Goal: Communication & Community: Answer question/provide support

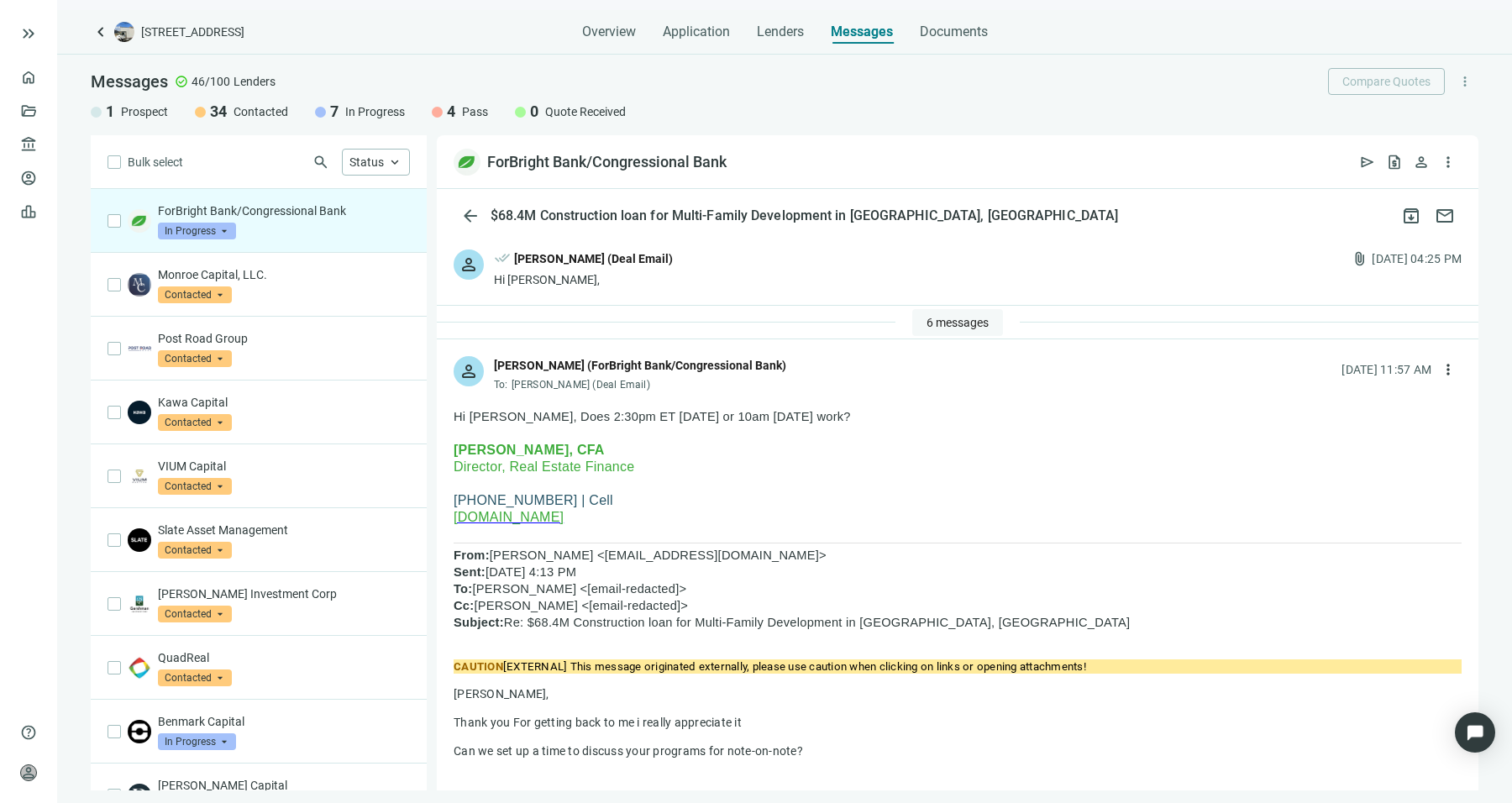
click at [934, 320] on span "6 messages" at bounding box center [957, 323] width 62 height 14
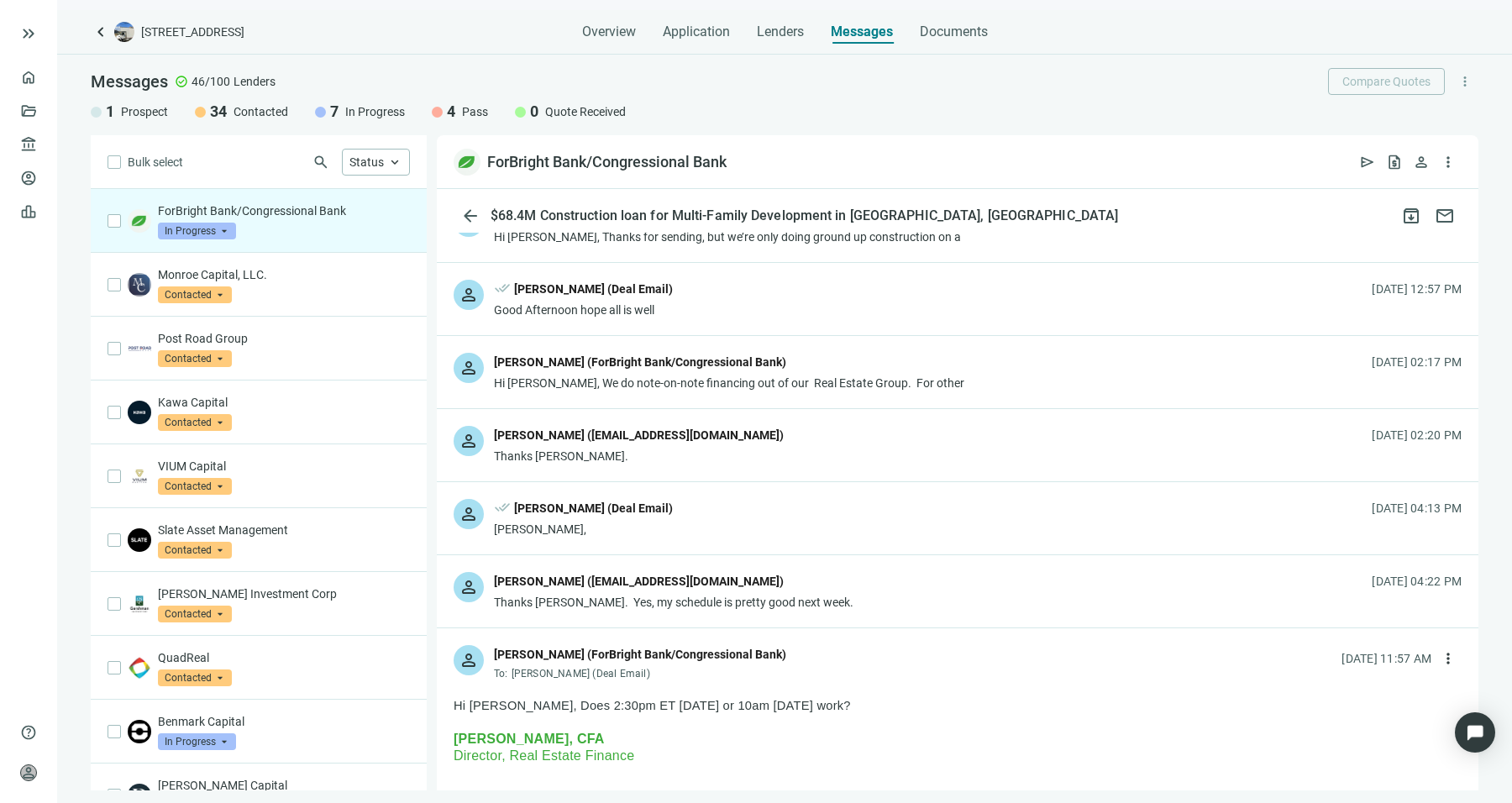
scroll to position [118, 0]
click at [873, 445] on div "person [PERSON_NAME] ([EMAIL_ADDRESS][DOMAIN_NAME]) Thanks [PERSON_NAME]. [DATE…" at bounding box center [957, 443] width 1042 height 72
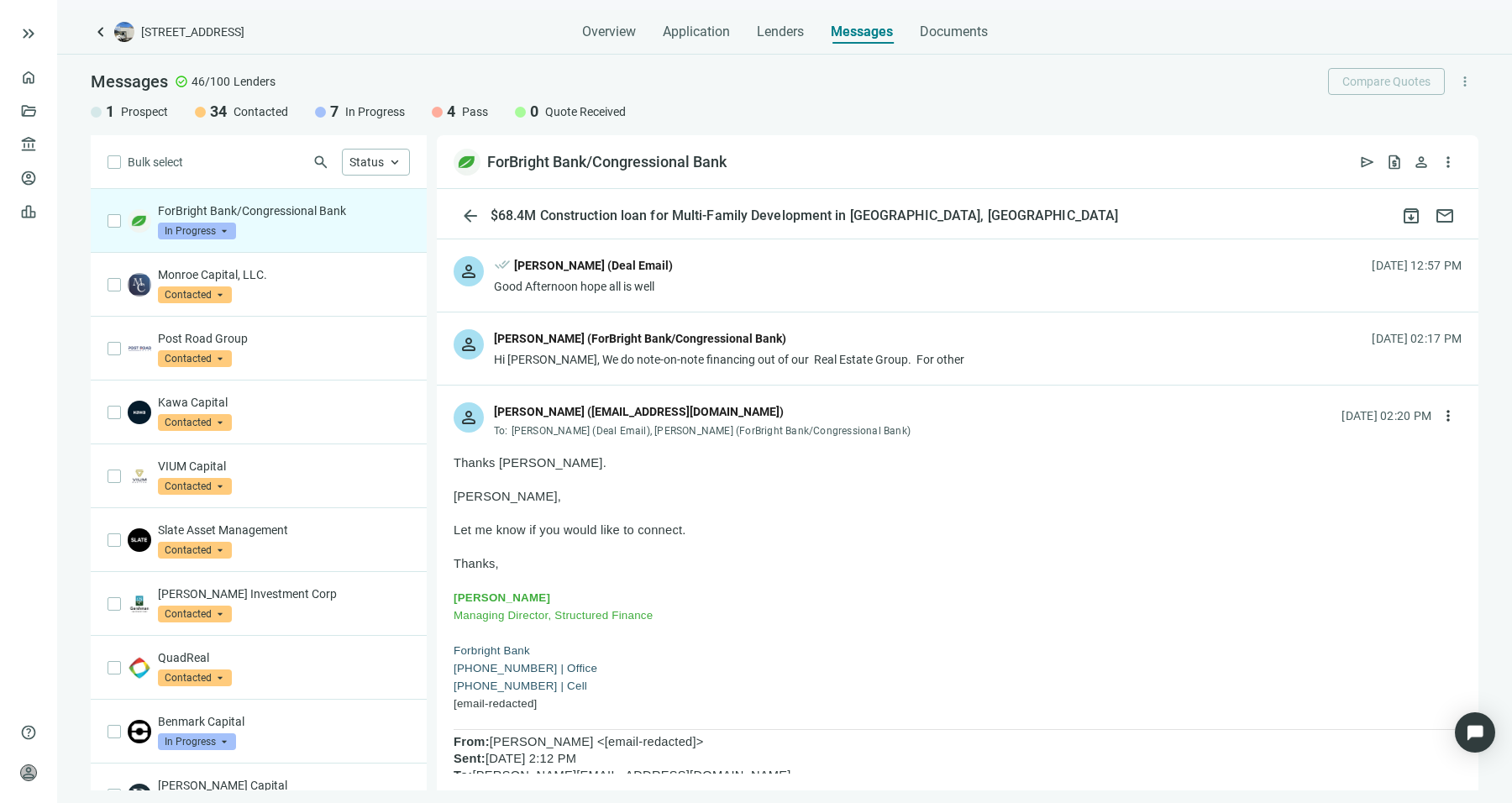
scroll to position [141, 0]
click at [814, 497] on p "[PERSON_NAME]," at bounding box center [957, 486] width 1008 height 34
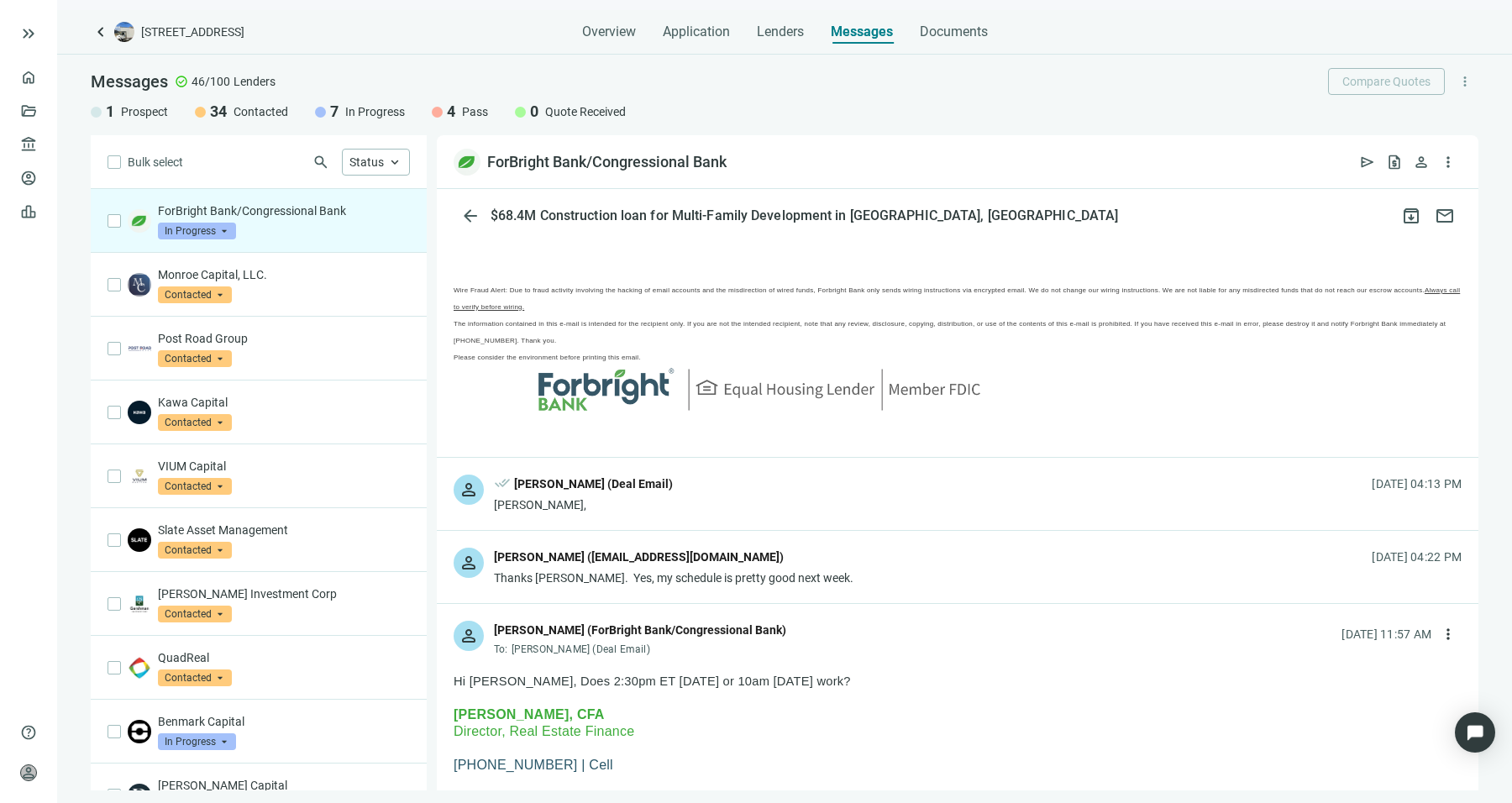
scroll to position [2665, 0]
click at [796, 531] on div "person [PERSON_NAME] ([EMAIL_ADDRESS][DOMAIN_NAME]) Thanks [PERSON_NAME]. Yes, …" at bounding box center [957, 566] width 1042 height 72
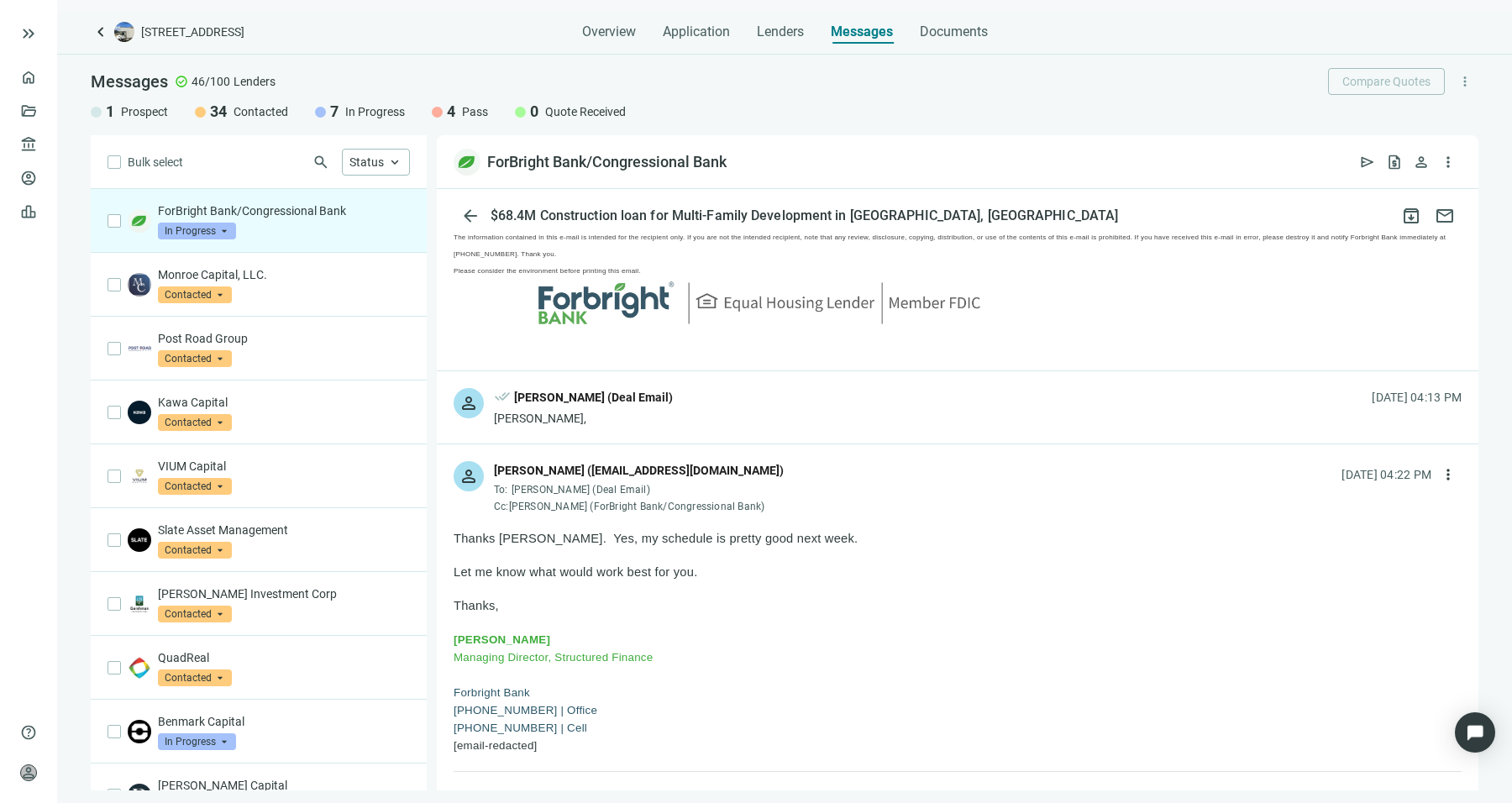
scroll to position [2752, 0]
click at [1439, 465] on span "more_vert" at bounding box center [1447, 472] width 17 height 17
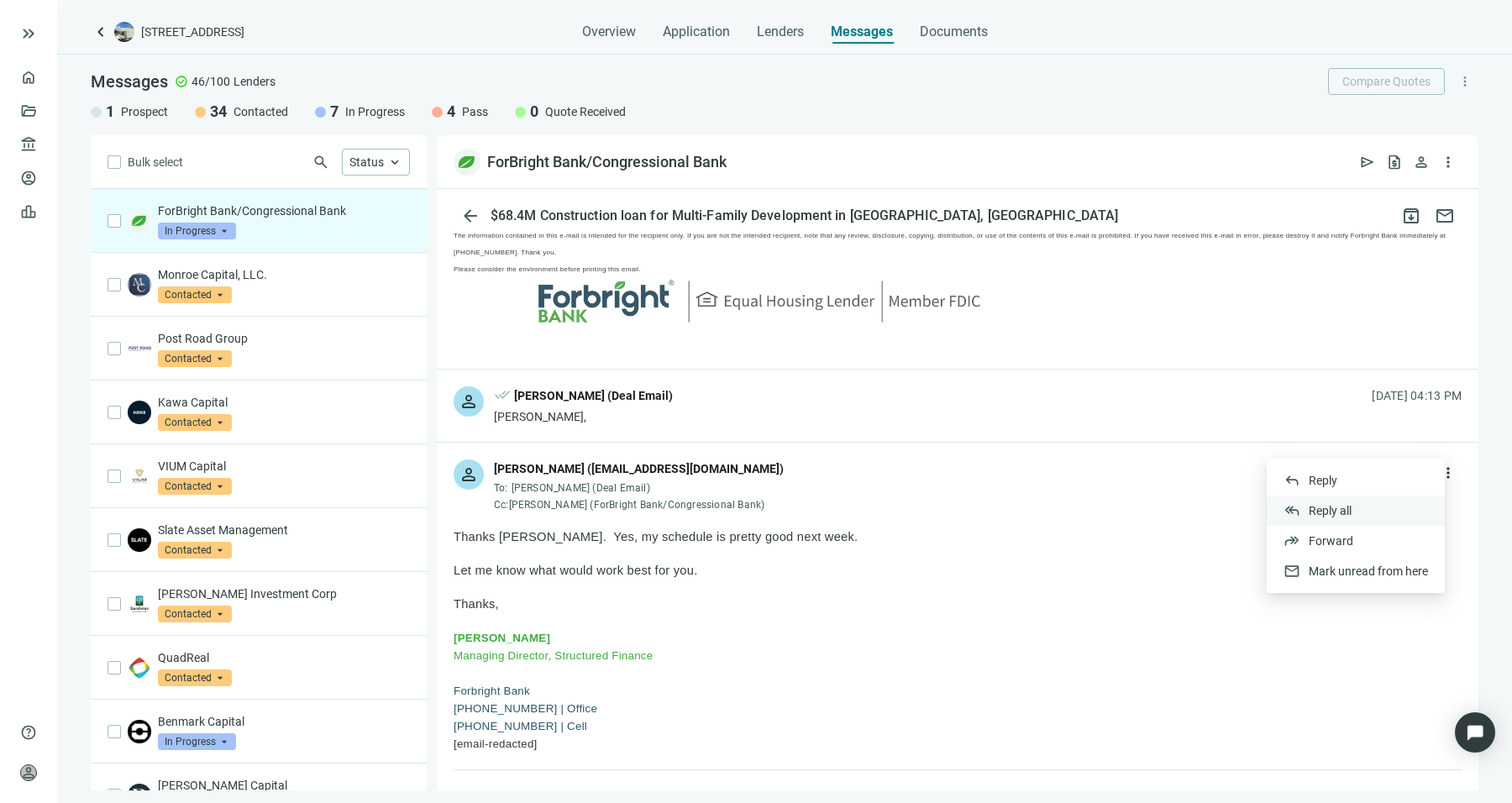
click at [1414, 501] on div "reply_all Reply all" at bounding box center [1355, 510] width 178 height 30
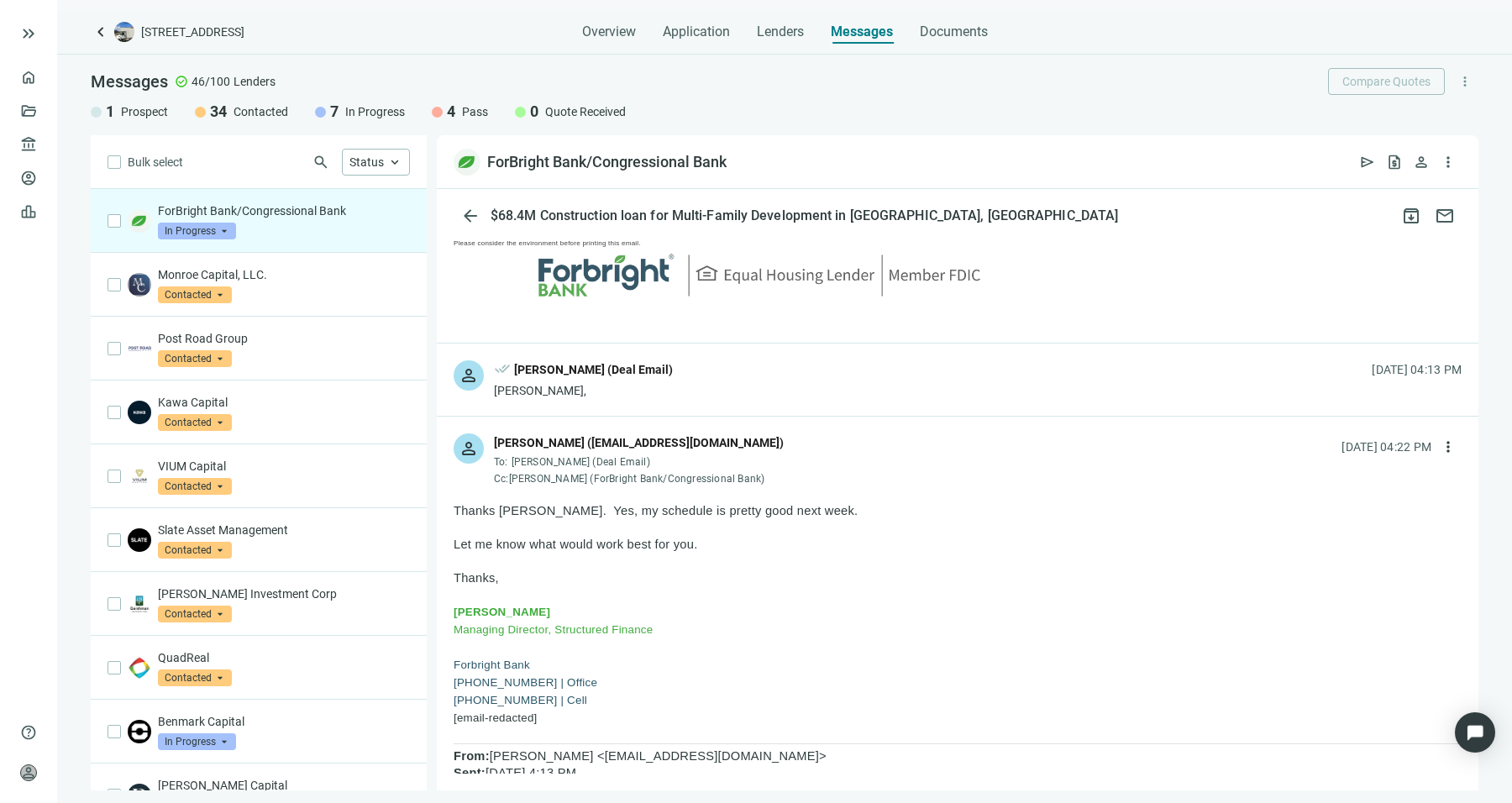
scroll to position [2771, 0]
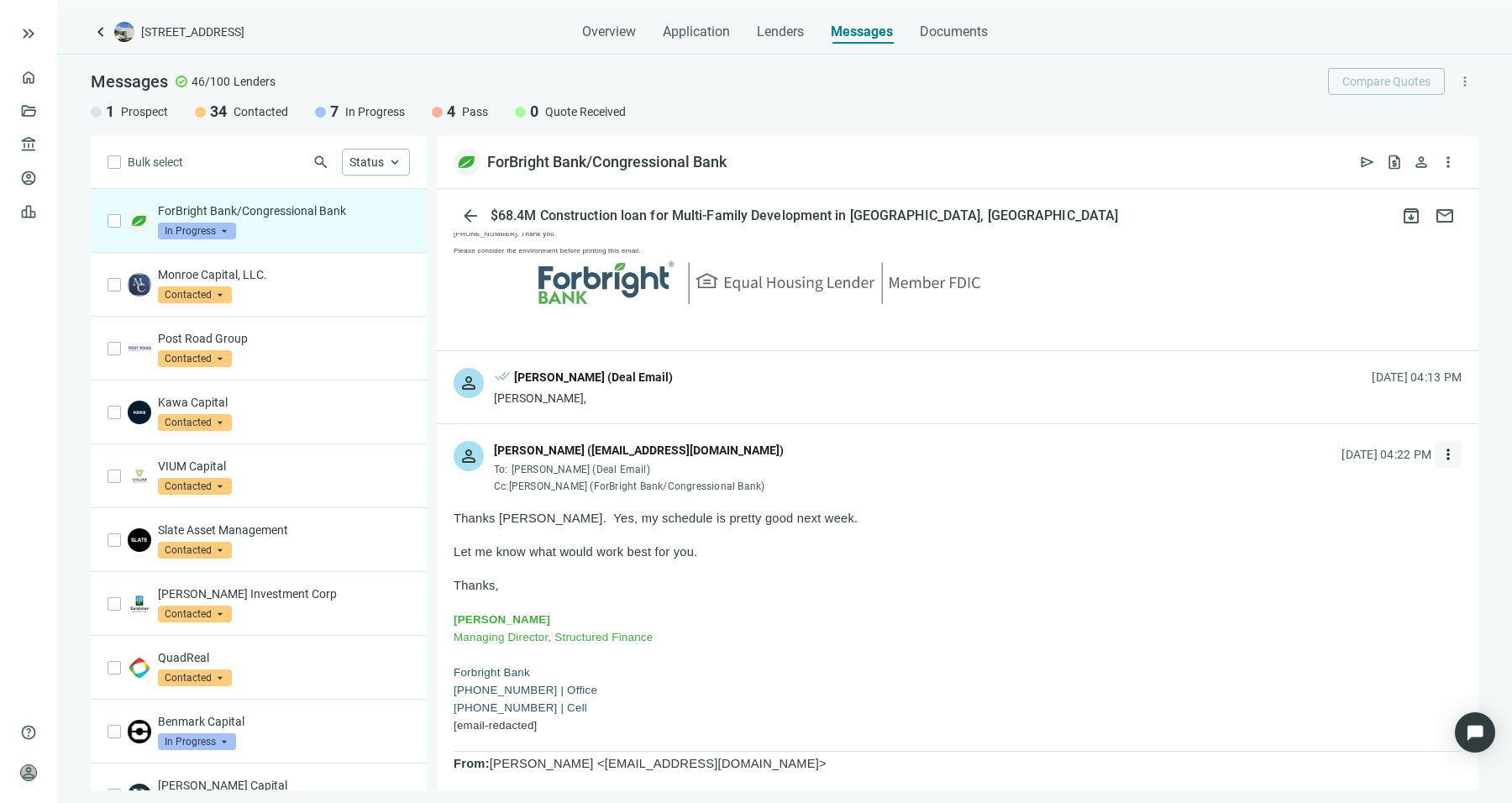
click at [1439, 446] on span "more_vert" at bounding box center [1447, 454] width 17 height 17
click at [1380, 467] on div "reply Reply" at bounding box center [1355, 461] width 178 height 30
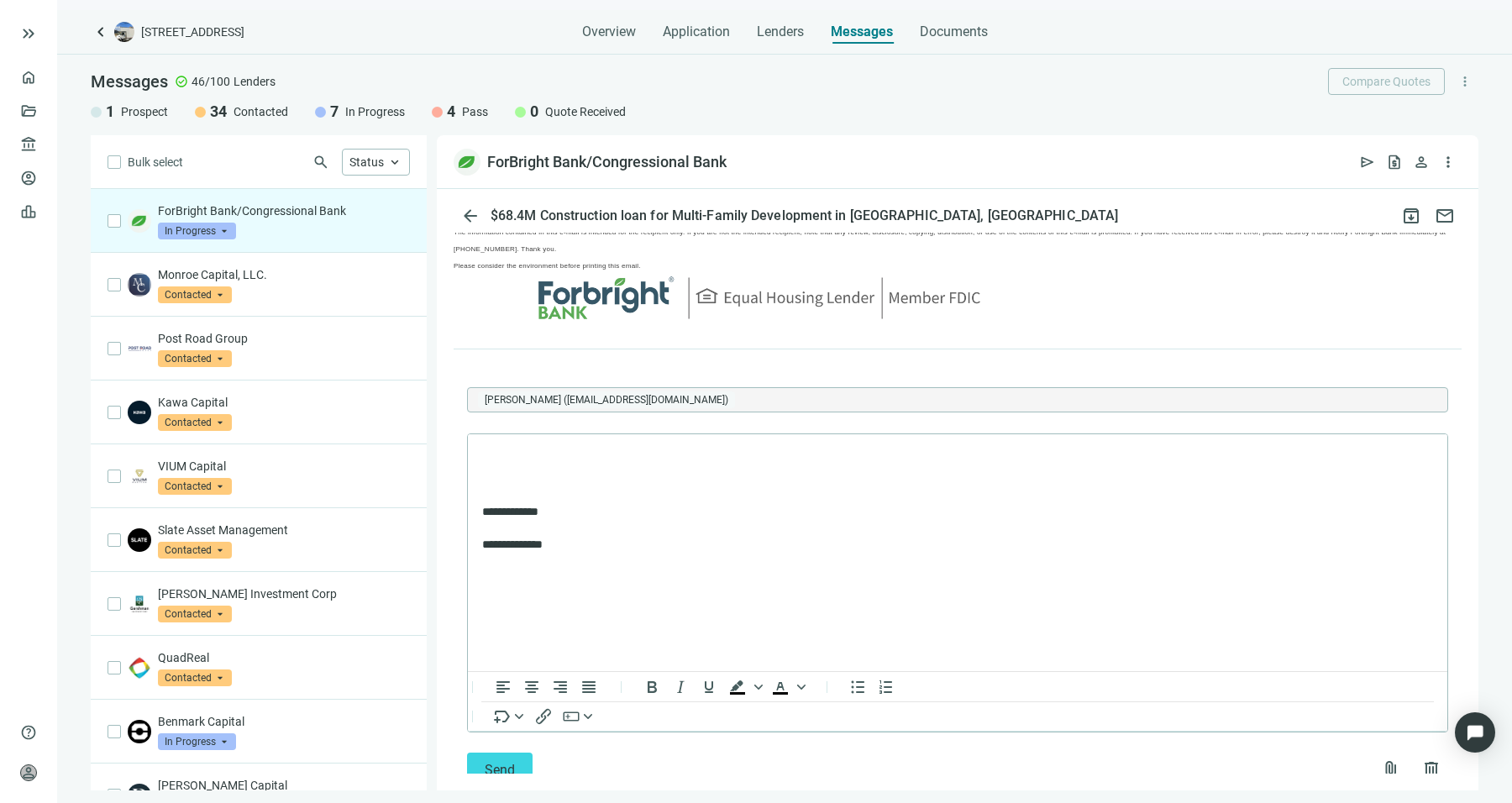
scroll to position [6435, 0]
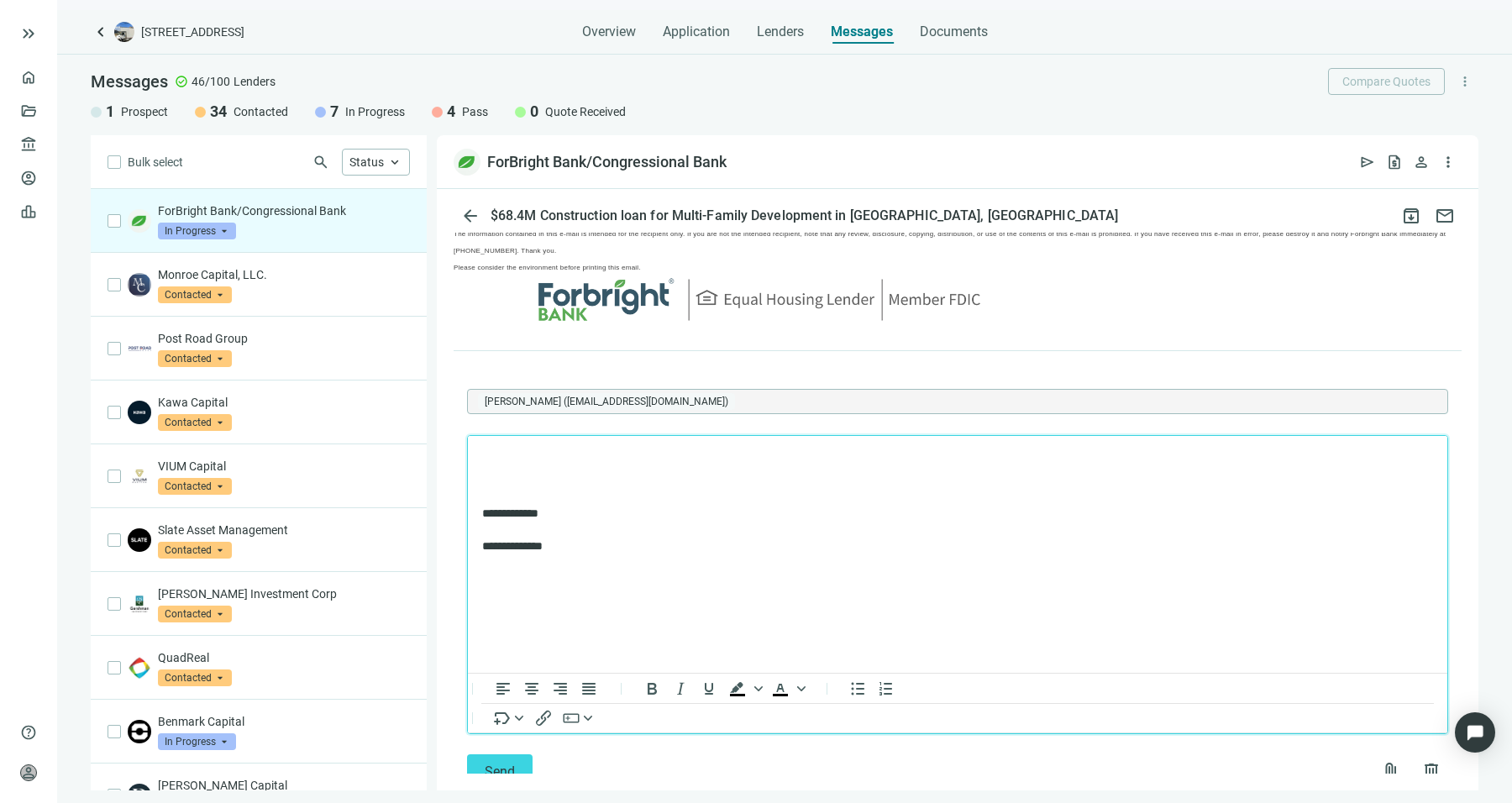
click at [837, 458] on p "Rich Text Area. Press ALT-0 for help." at bounding box center [957, 457] width 950 height 17
click at [663, 492] on p "**********" at bounding box center [949, 486] width 935 height 17
click at [734, 478] on p "**********" at bounding box center [949, 486] width 935 height 17
click at [490, 764] on span "Send" at bounding box center [499, 772] width 30 height 16
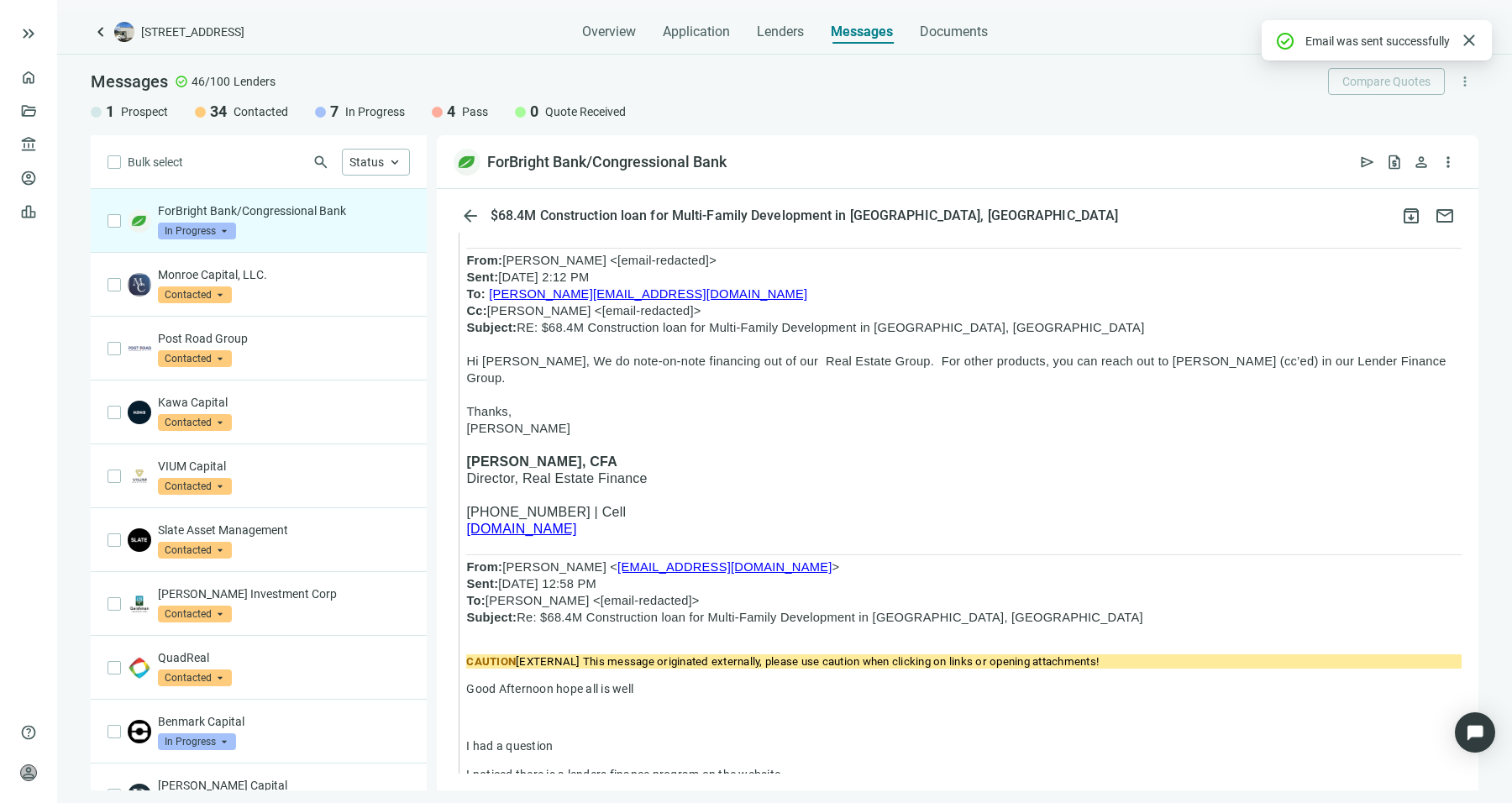
scroll to position [7738, 0]
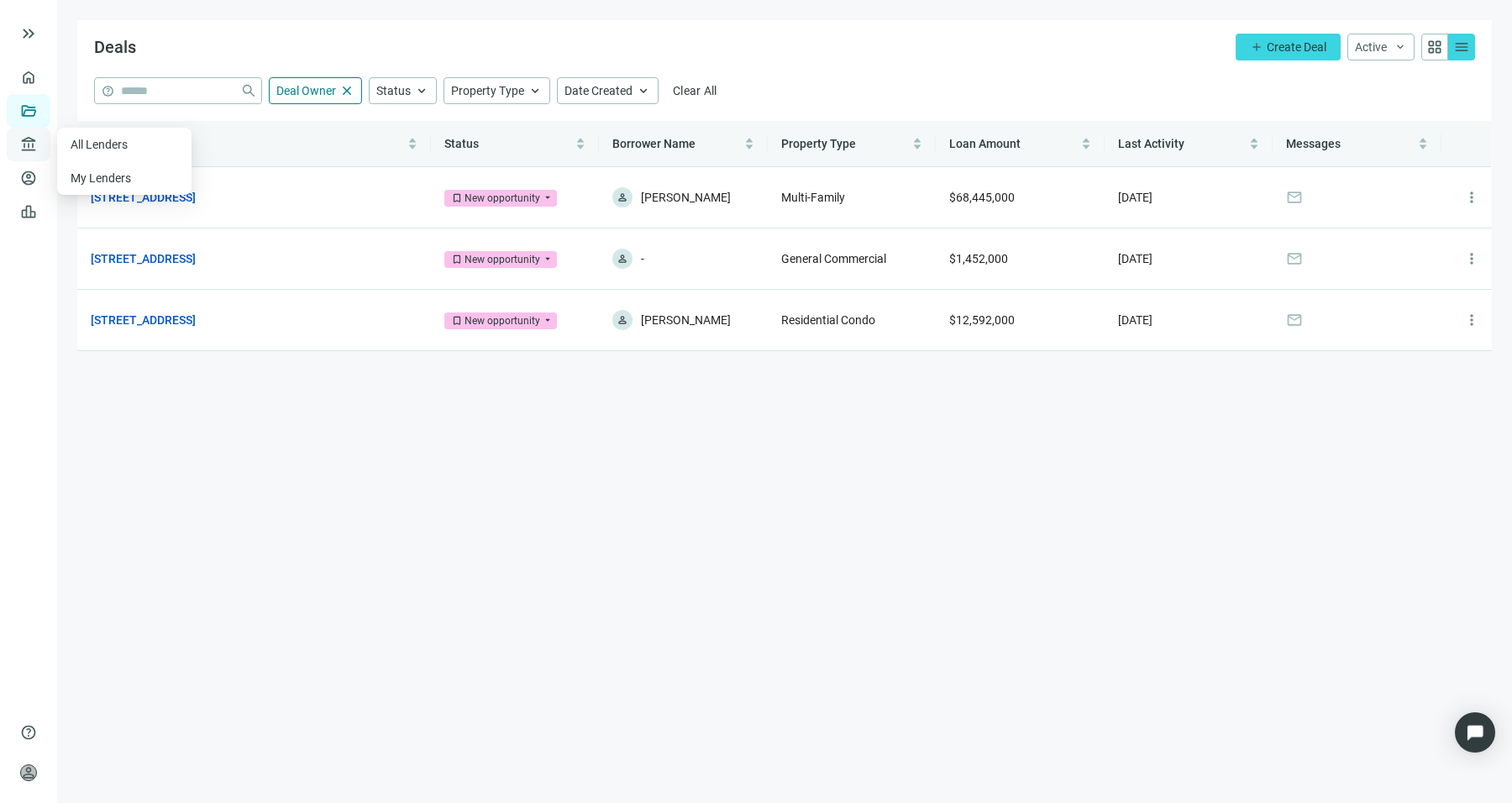
click at [28, 146] on span "account_balance" at bounding box center [26, 144] width 12 height 17
click at [109, 149] on link "All Lenders" at bounding box center [101, 145] width 60 height 14
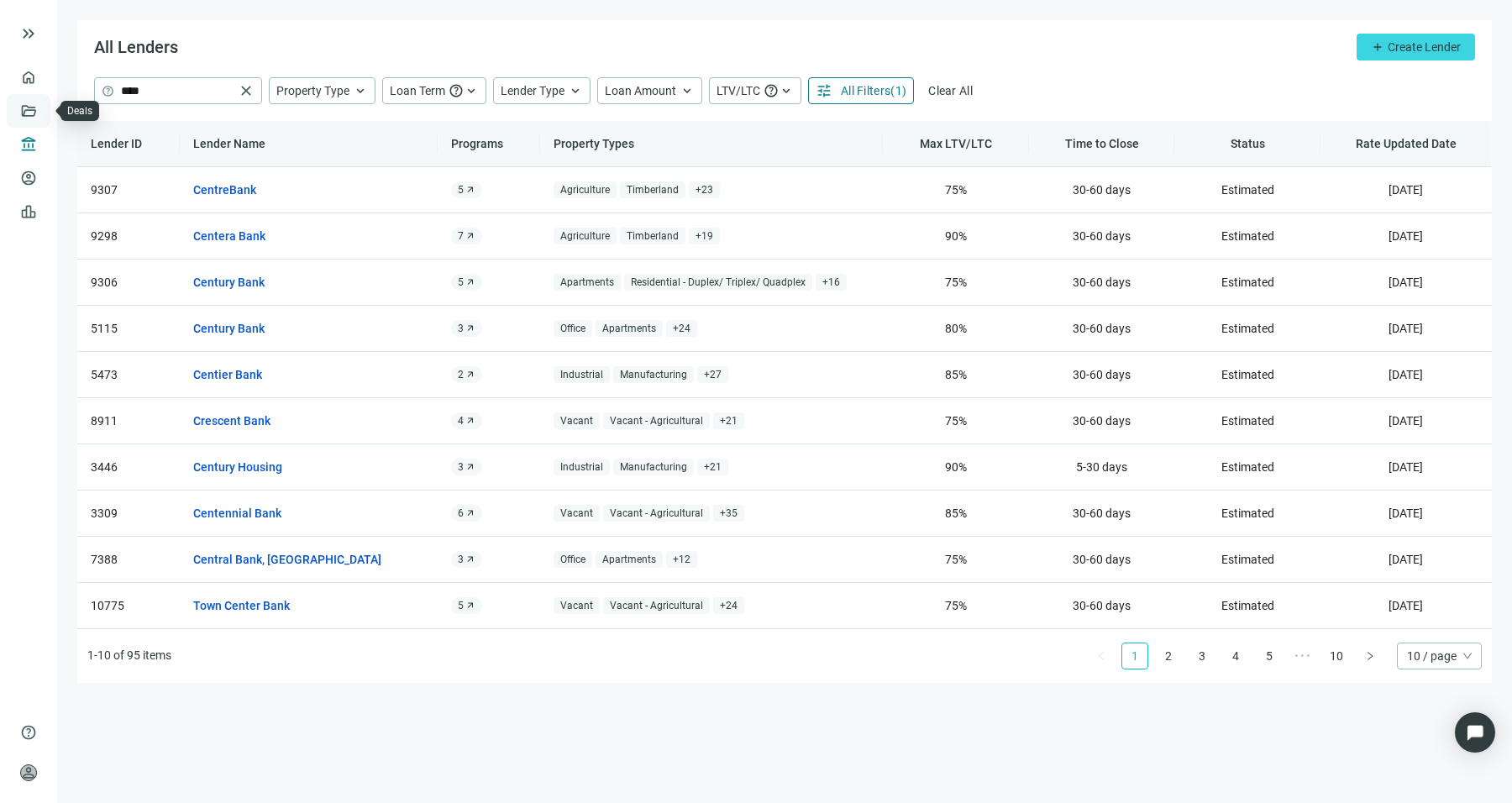
click at [42, 108] on link "Deals" at bounding box center [56, 111] width 30 height 14
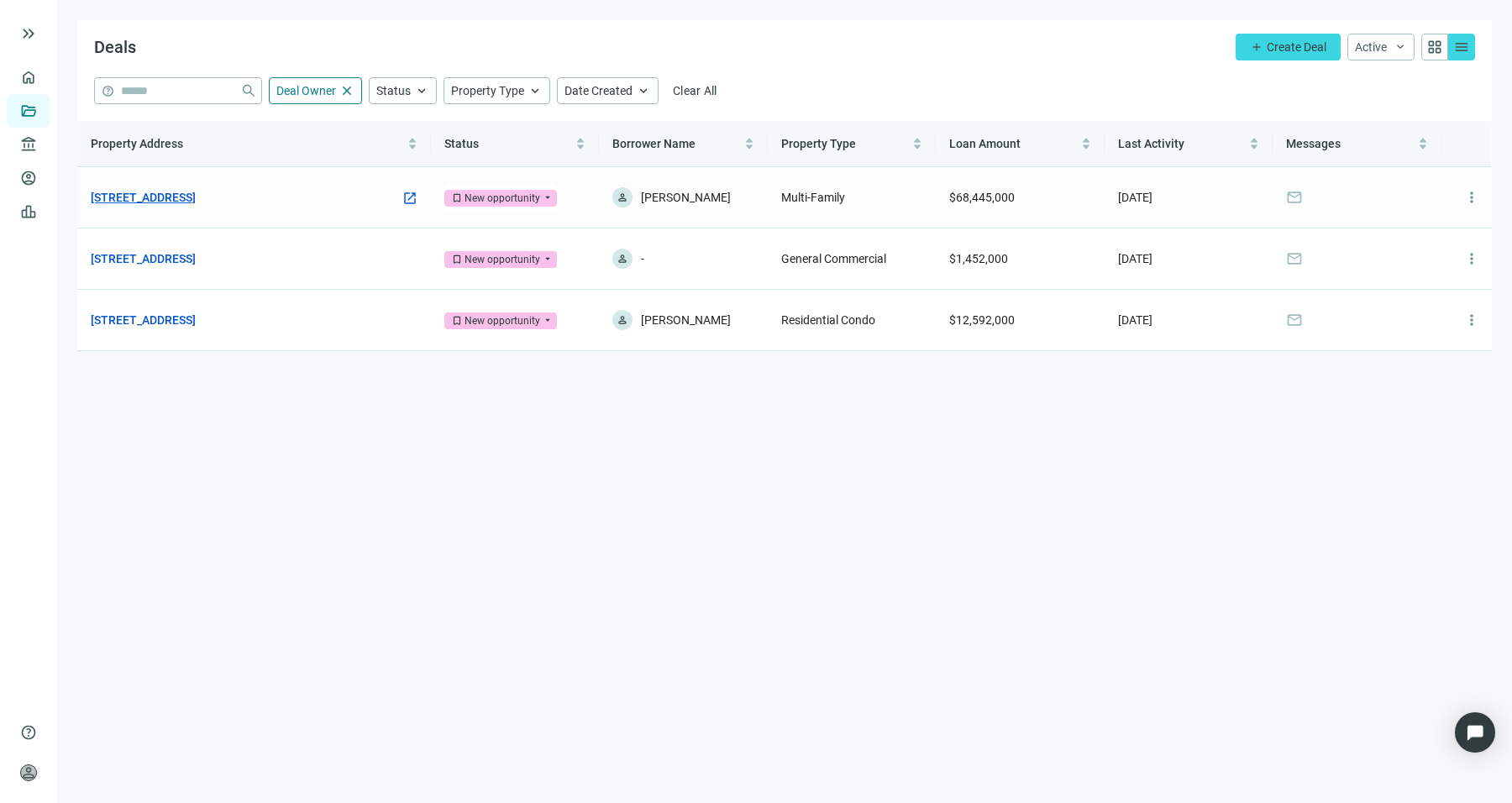
click at [195, 200] on link "[STREET_ADDRESS]" at bounding box center [143, 197] width 105 height 18
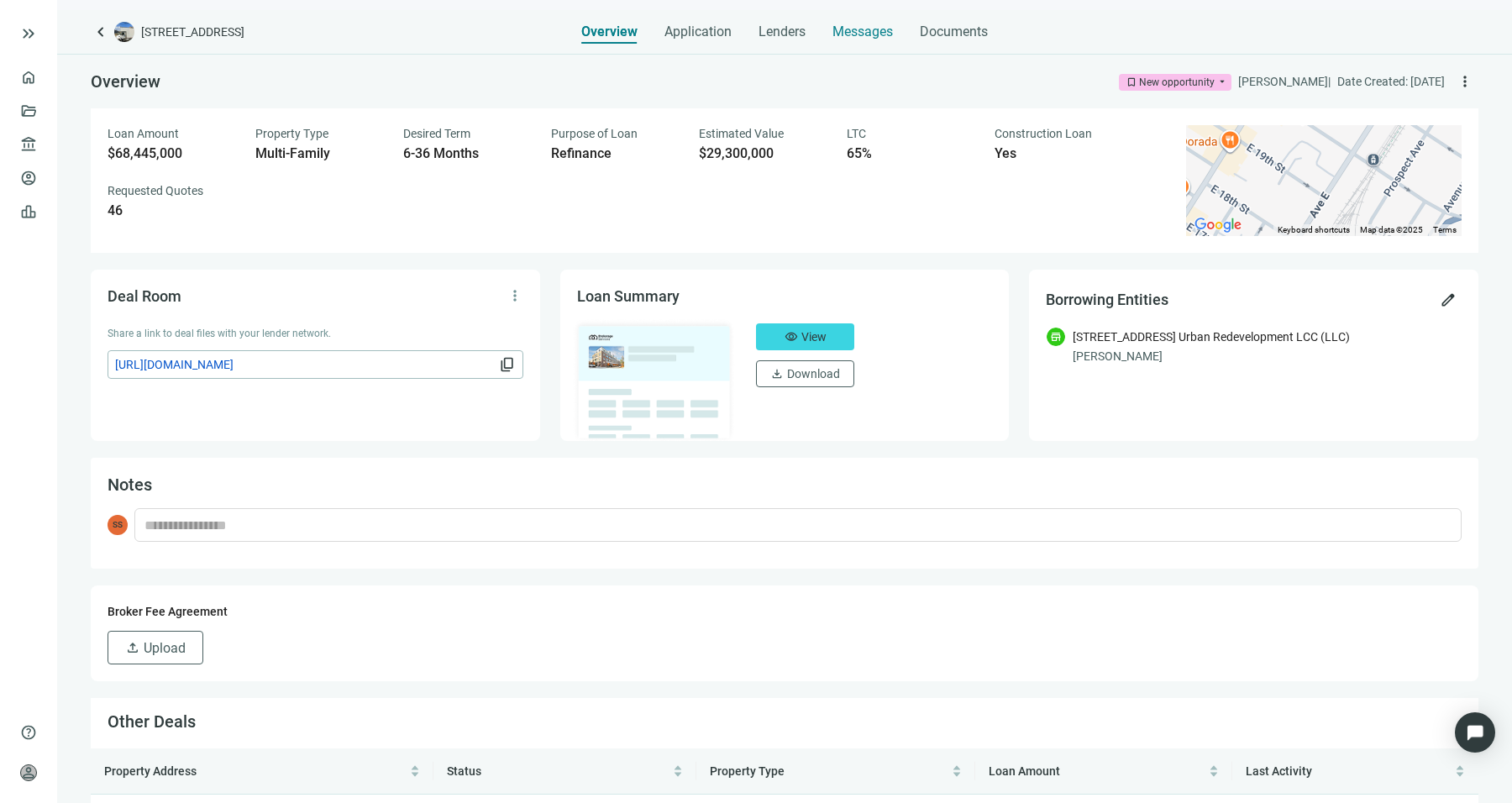
click at [841, 26] on span "Messages" at bounding box center [863, 31] width 60 height 16
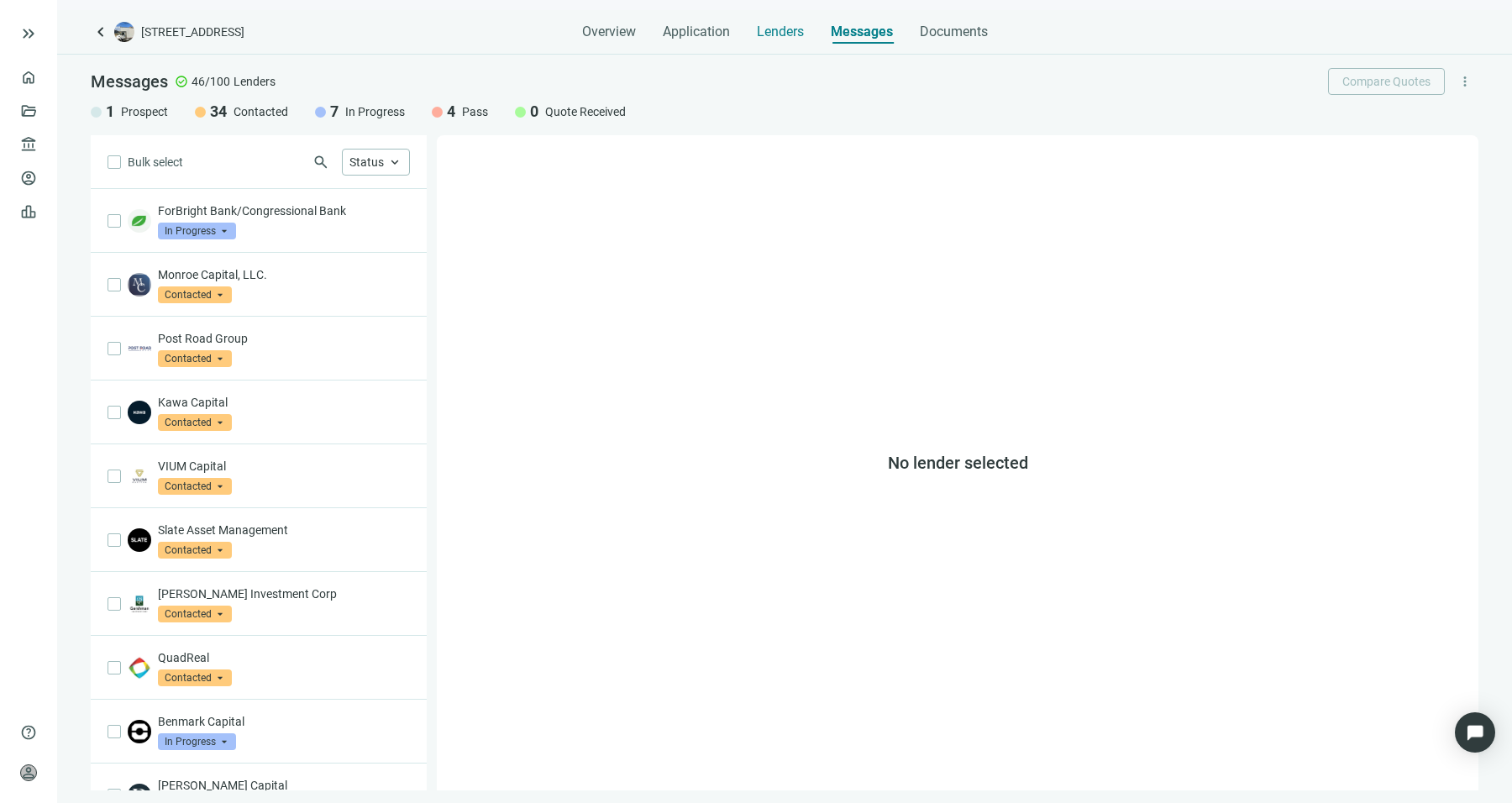
click at [780, 29] on span "Lenders" at bounding box center [780, 31] width 47 height 17
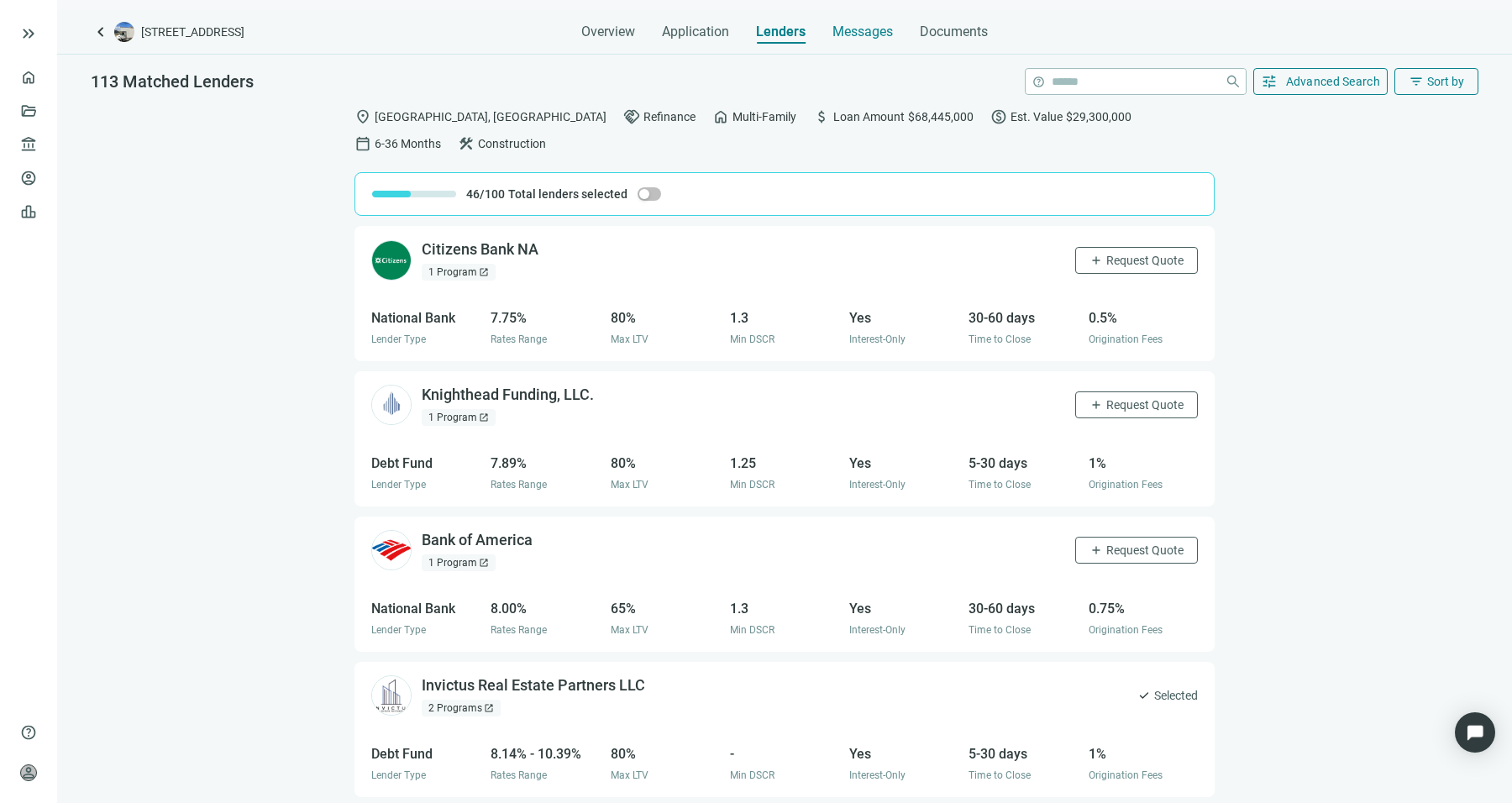
click at [869, 17] on div "Messages" at bounding box center [863, 26] width 60 height 34
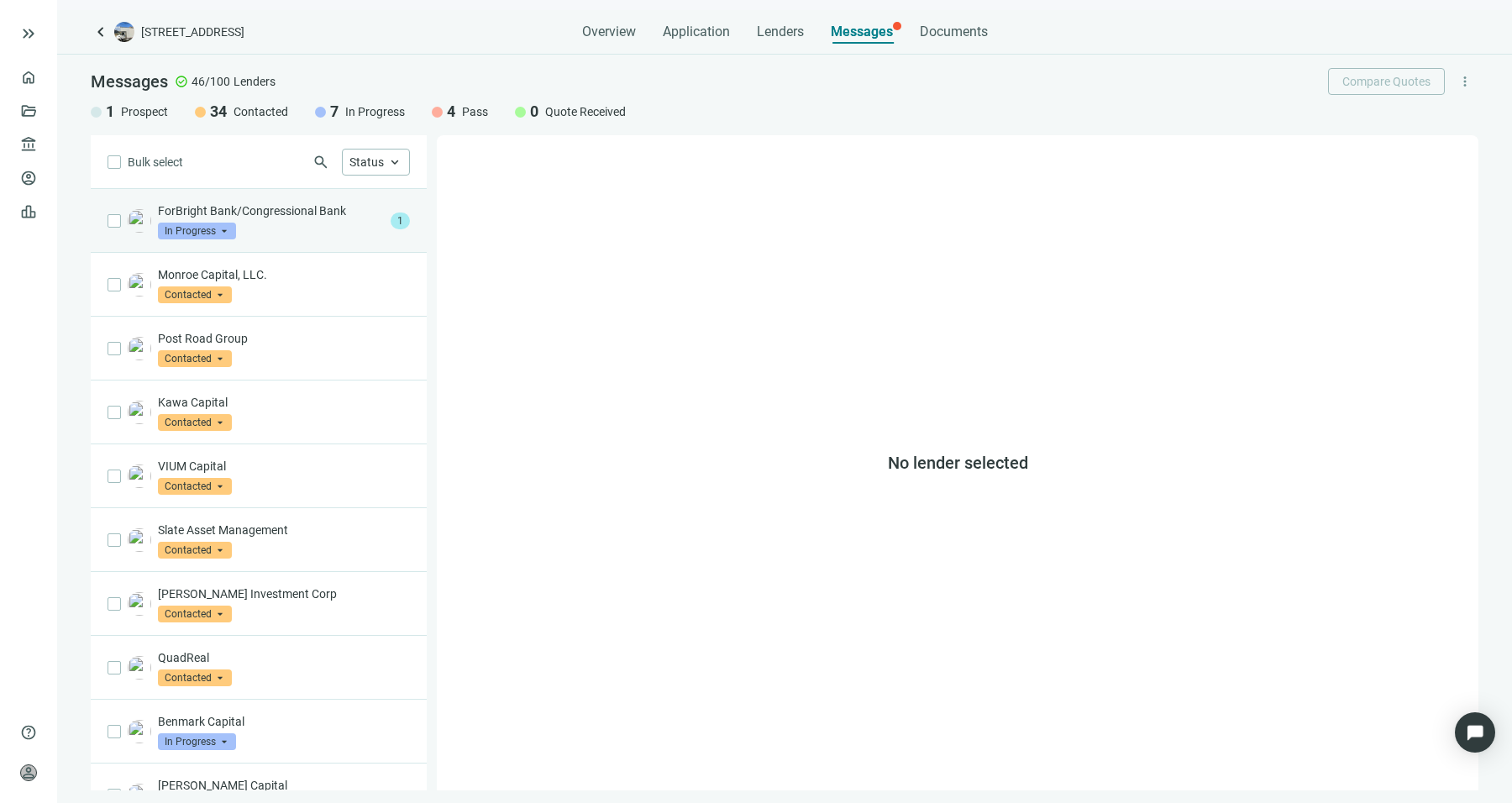
click at [266, 202] on p "ForBright Bank/Congressional Bank" at bounding box center [270, 210] width 225 height 17
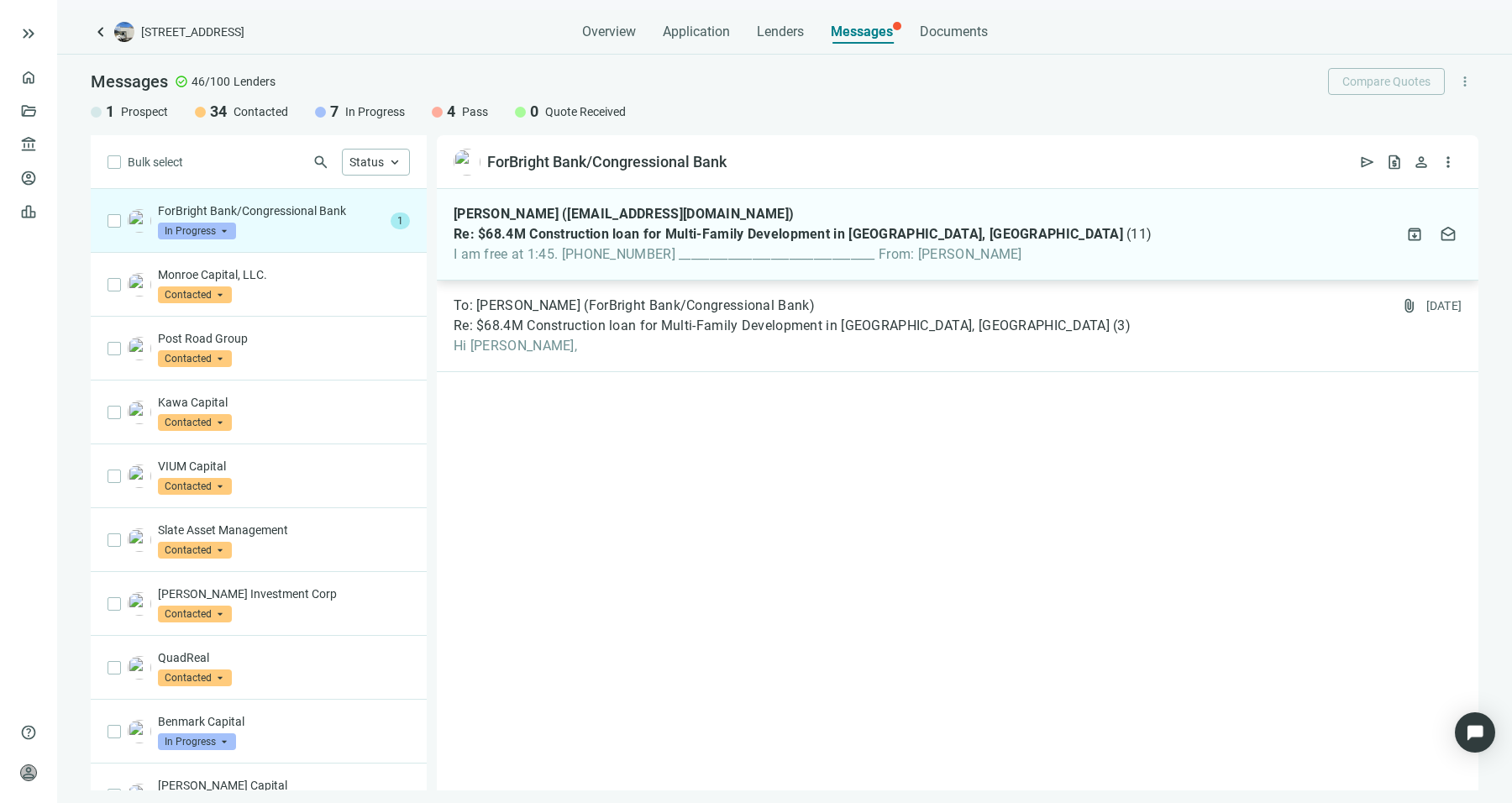
click at [766, 264] on div "Brian Petronis (bpetronis@forbrightbank.com) Re: $68.4M Construction loan for M…" at bounding box center [957, 234] width 1042 height 91
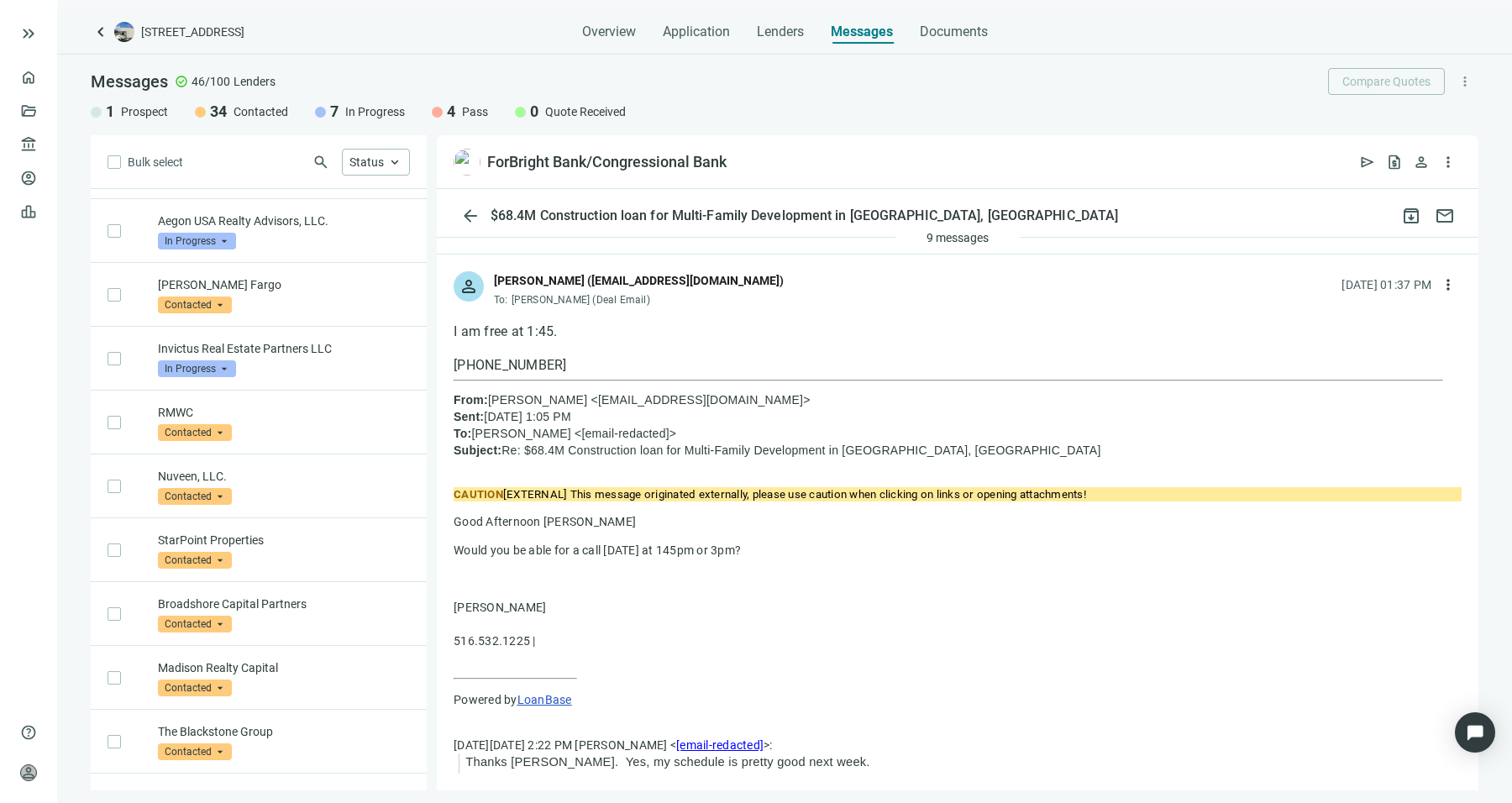
scroll to position [630, 0]
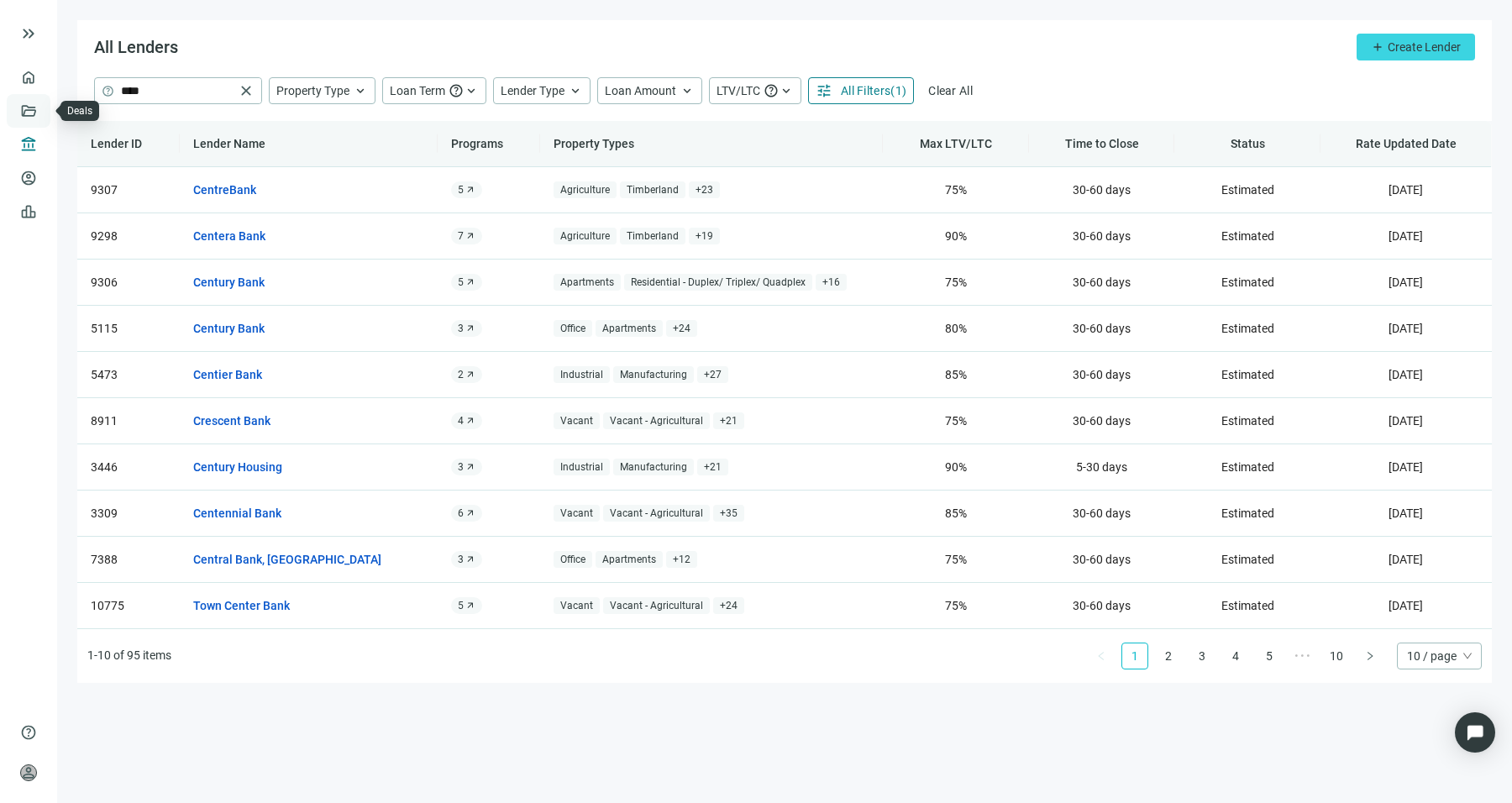
click at [42, 112] on link "Deals" at bounding box center [56, 111] width 30 height 14
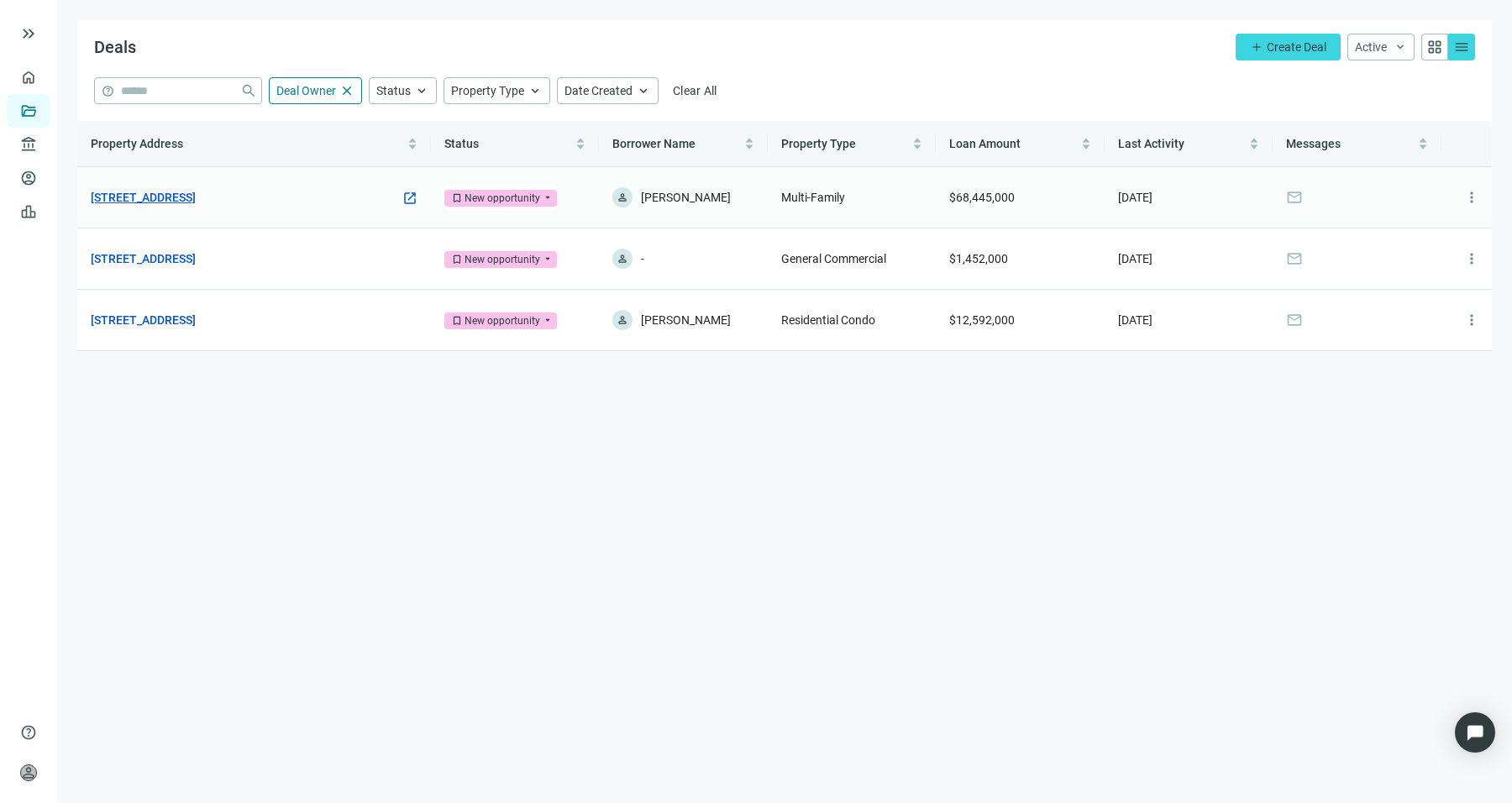
click at [195, 192] on link "[STREET_ADDRESS]" at bounding box center [143, 197] width 105 height 18
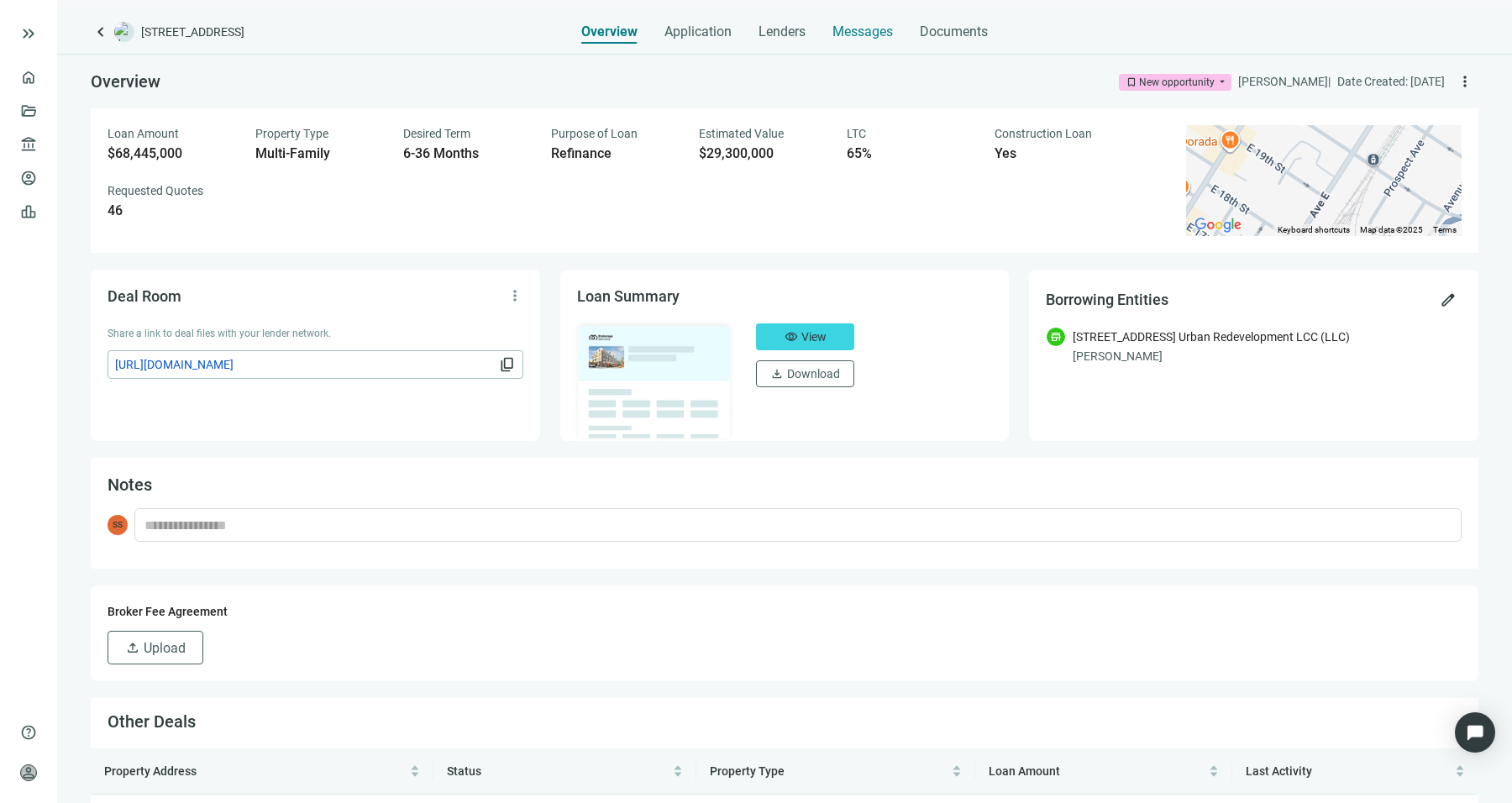
click at [842, 40] on div "Messages" at bounding box center [863, 26] width 60 height 34
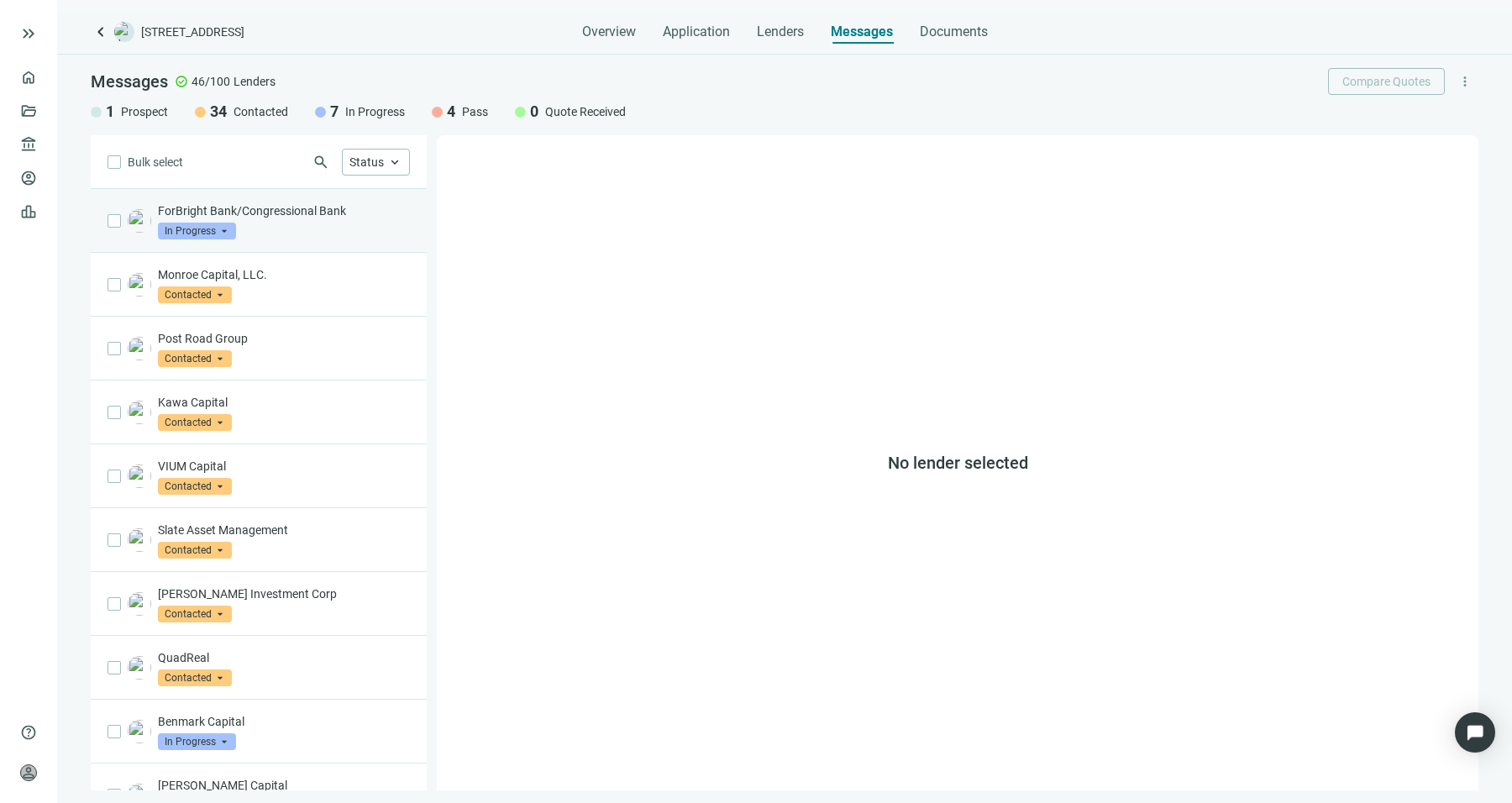
click at [381, 231] on div "ForBright Bank/Congressional Bank In Progress arrow_drop_down" at bounding box center [283, 221] width 252 height 37
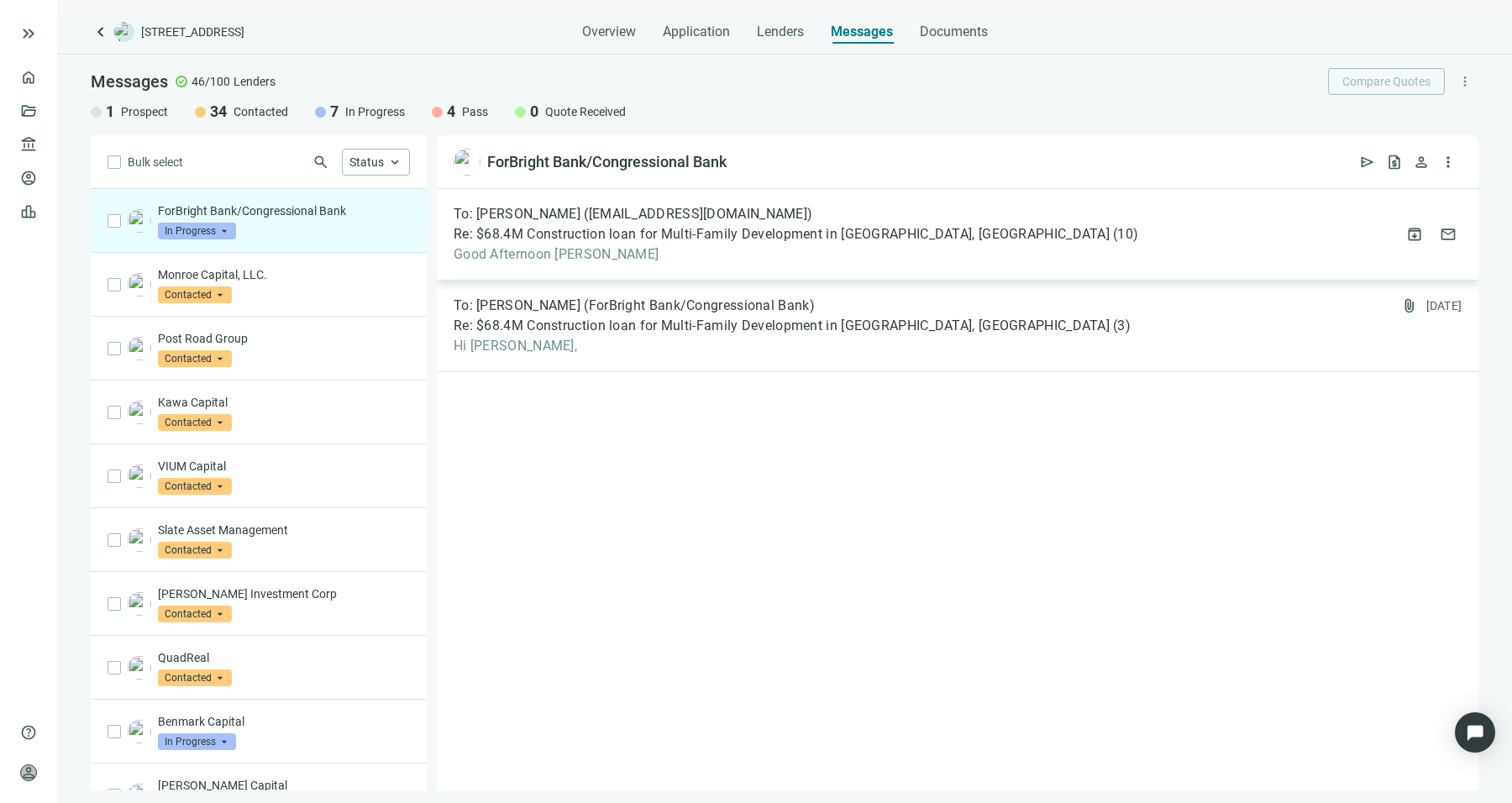
click at [714, 229] on span "Re: $68.4M Construction loan for Multi-Family Development in [GEOGRAPHIC_DATA],…" at bounding box center [781, 233] width 656 height 17
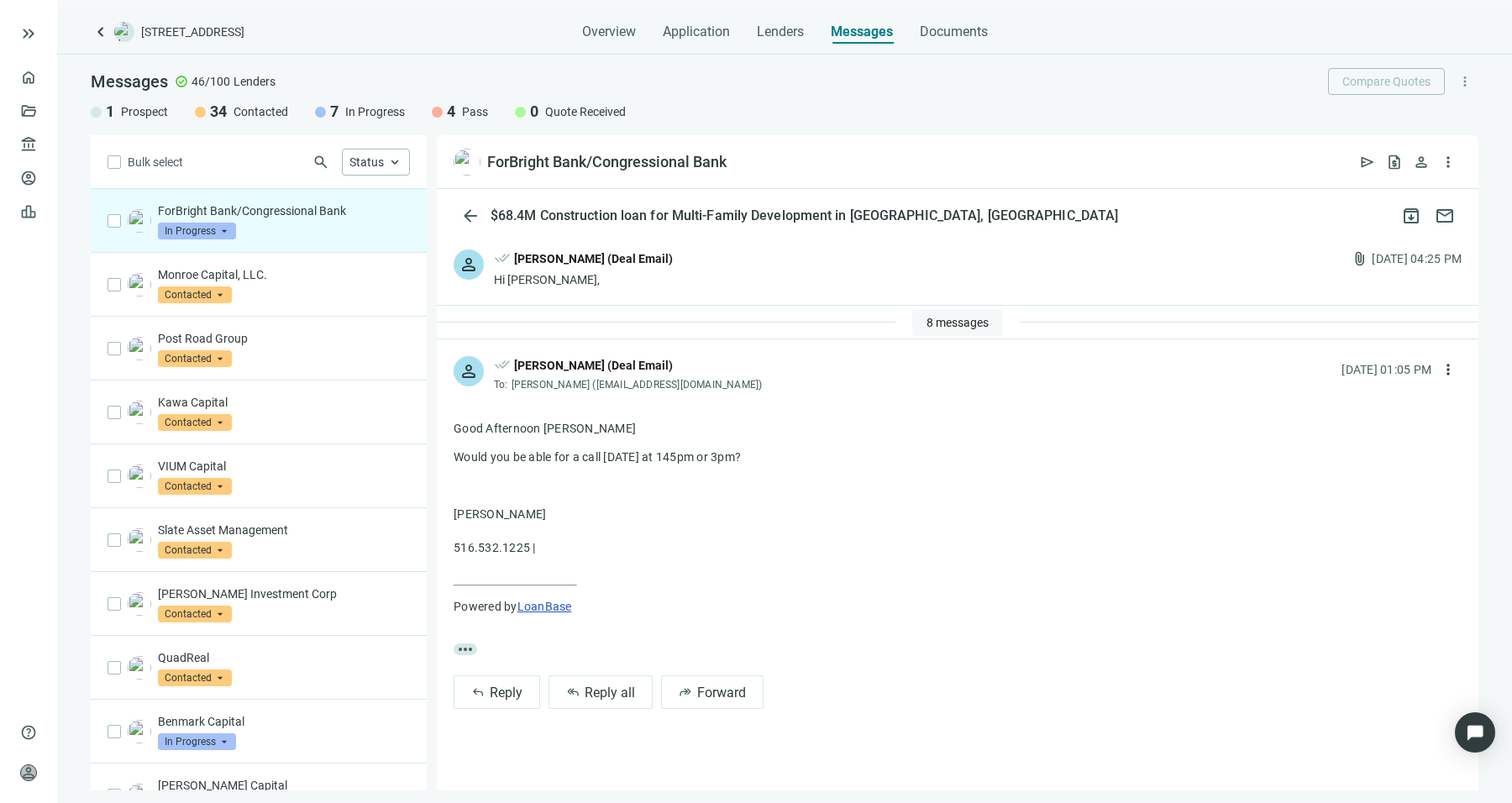
click at [951, 318] on span "8 messages" at bounding box center [957, 323] width 62 height 14
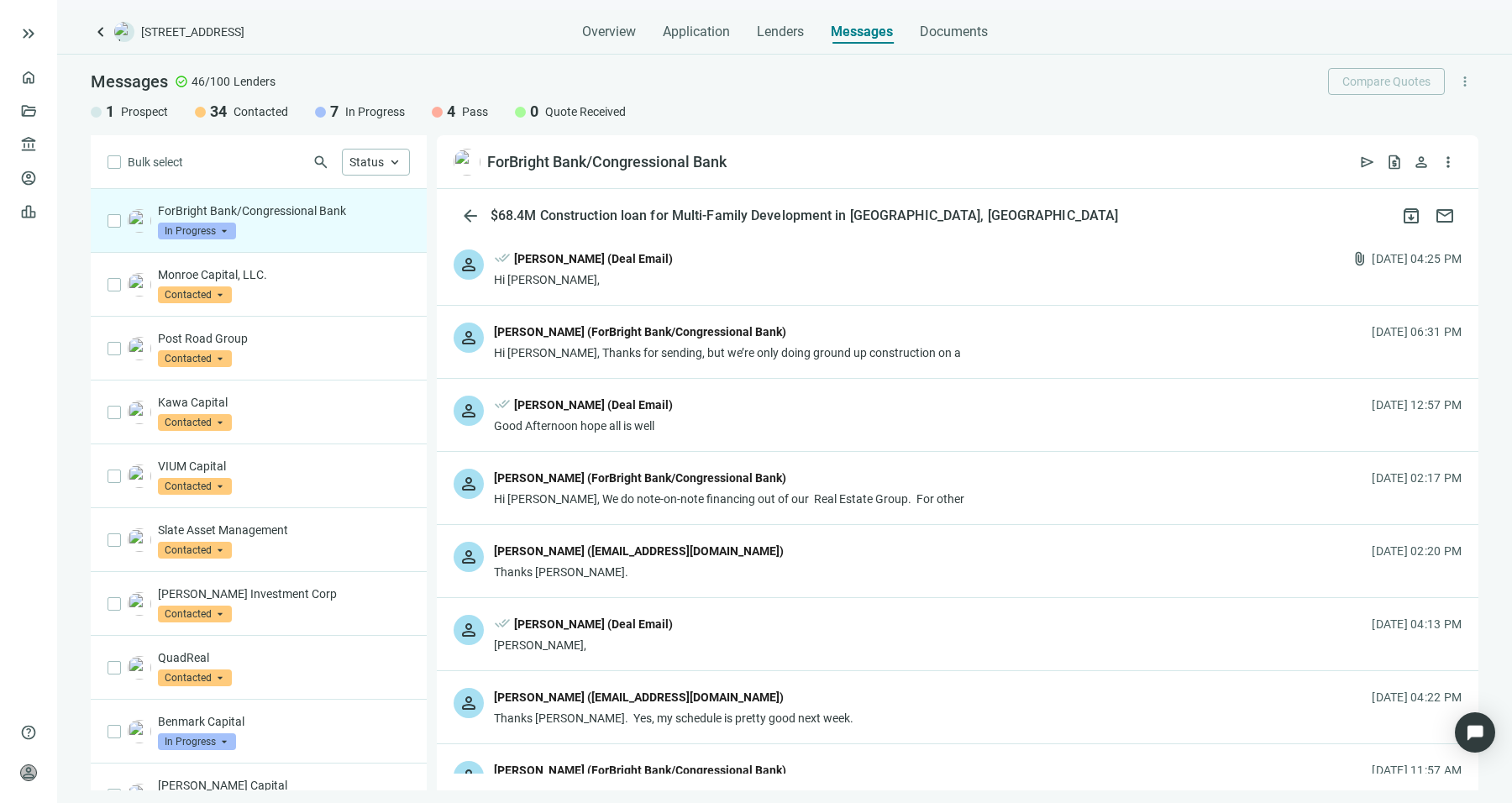
scroll to position [499, 0]
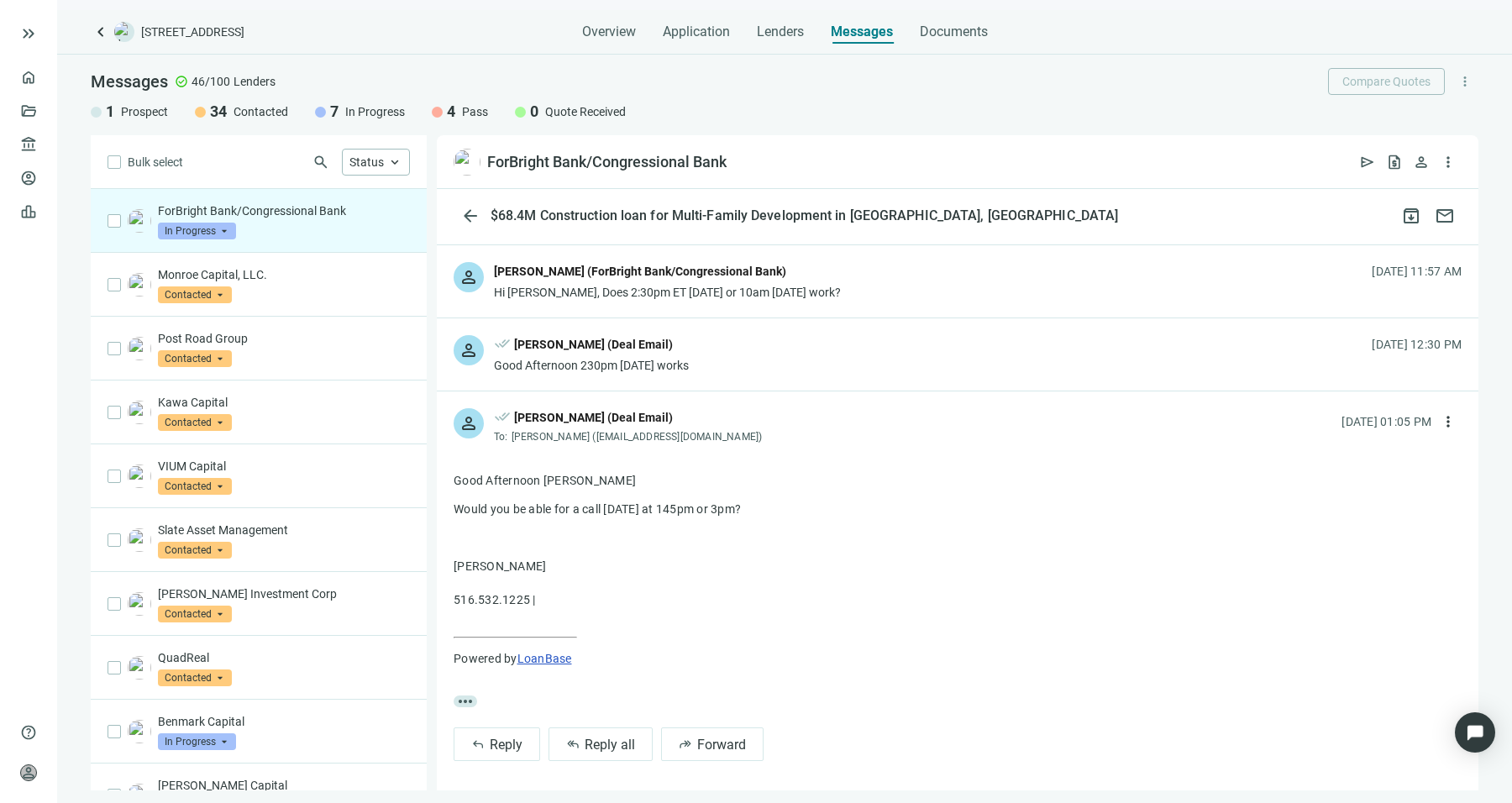
click at [947, 319] on div "person done_all Sean Shahkohi (Deal Email) Good Afternoon 230pm today works 09.…" at bounding box center [957, 355] width 1042 height 72
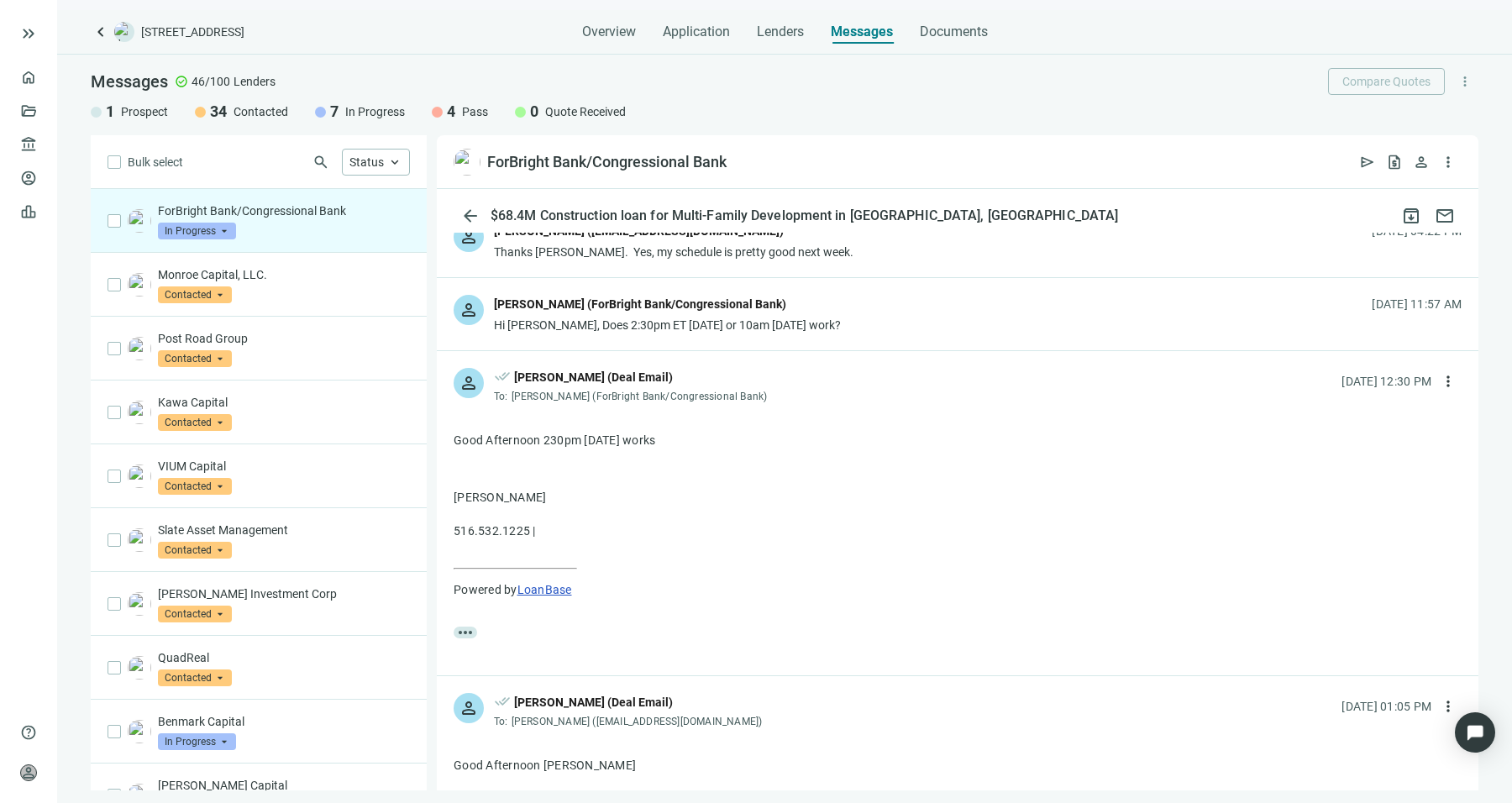
scroll to position [466, 0]
click at [947, 318] on div "person Katherine Lew (ForBright Bank/Congressional Bank) Hi Sean, Does 2:30pm E…" at bounding box center [957, 315] width 1042 height 72
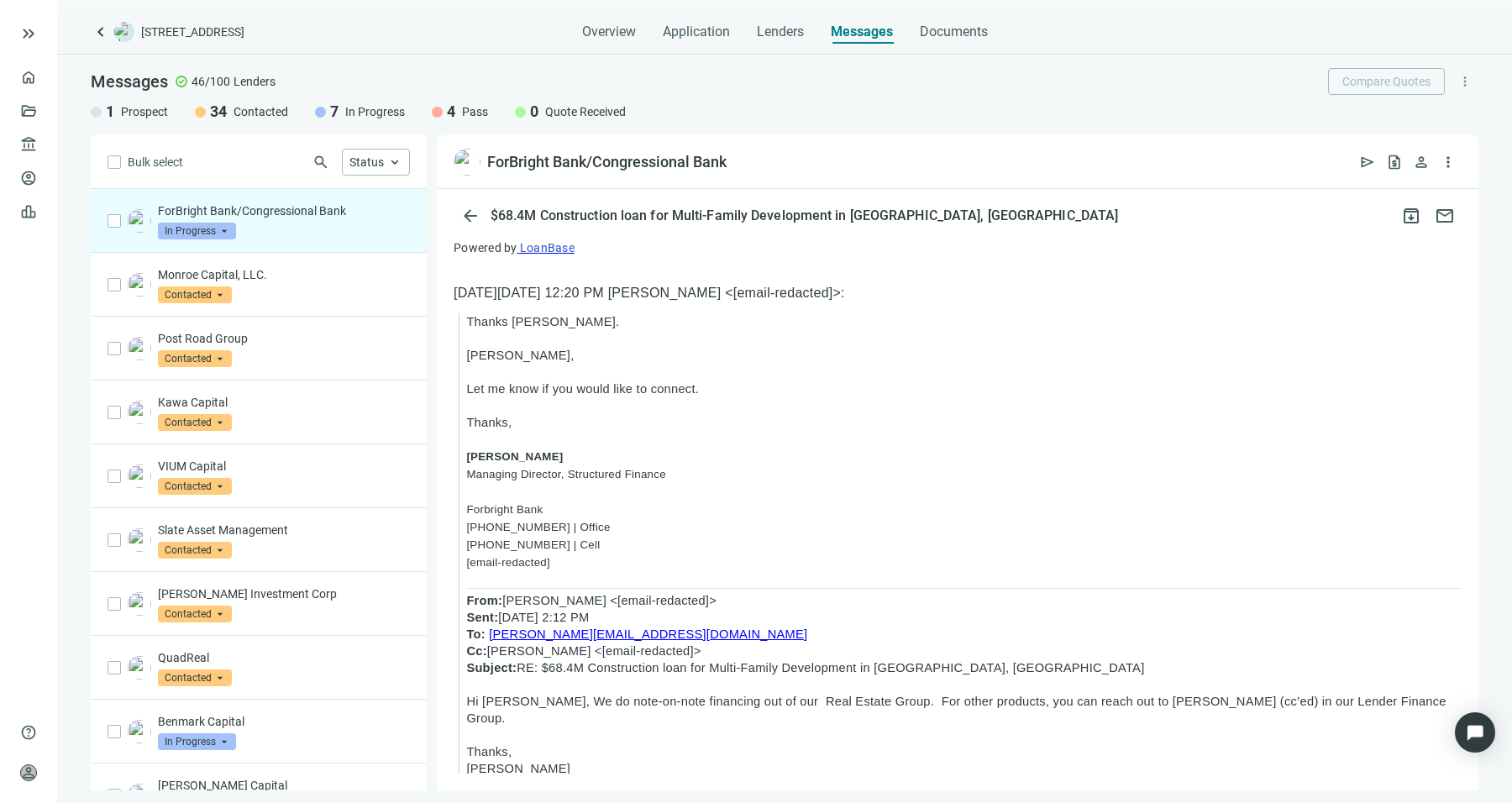
scroll to position [1201, 0]
